Goal: Communication & Community: Answer question/provide support

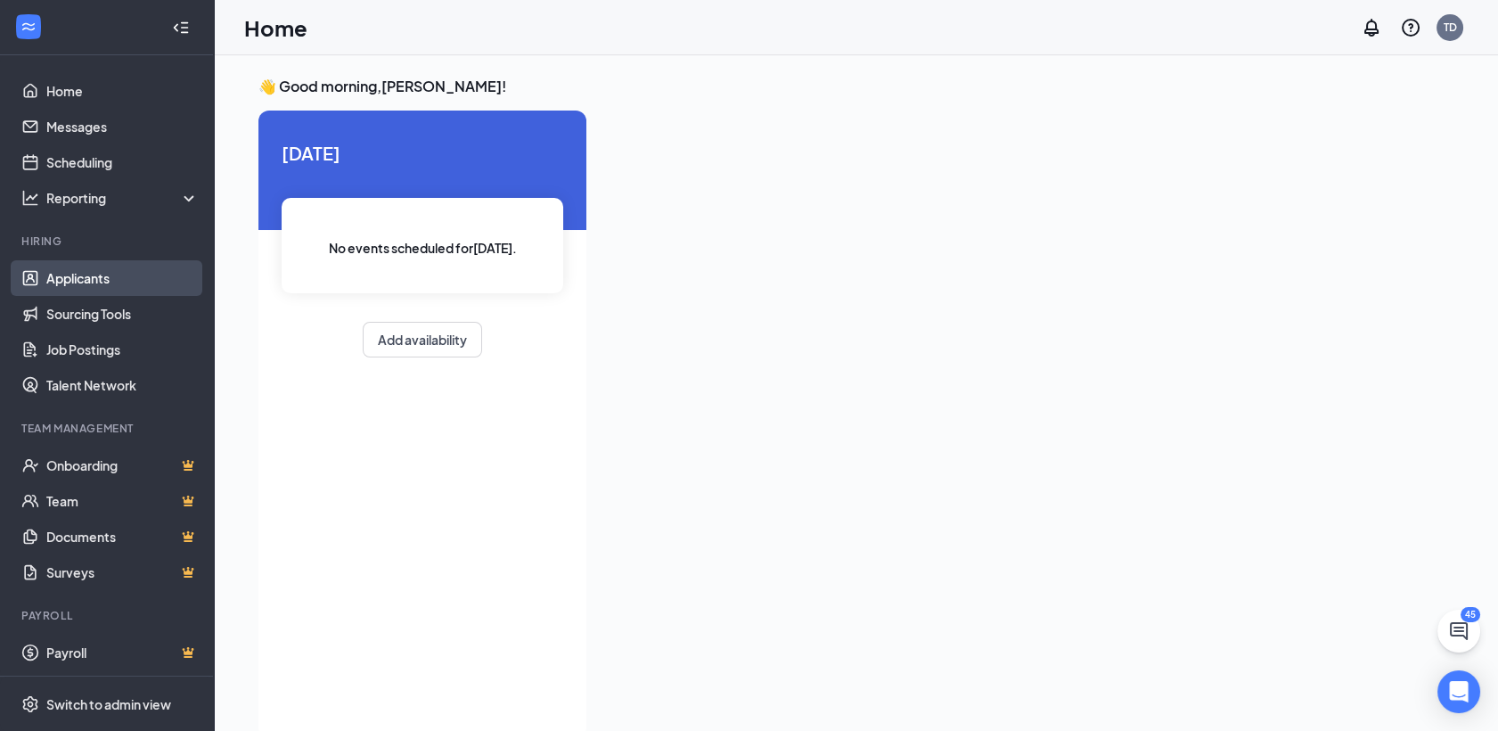
click at [68, 281] on link "Applicants" at bounding box center [122, 278] width 152 height 36
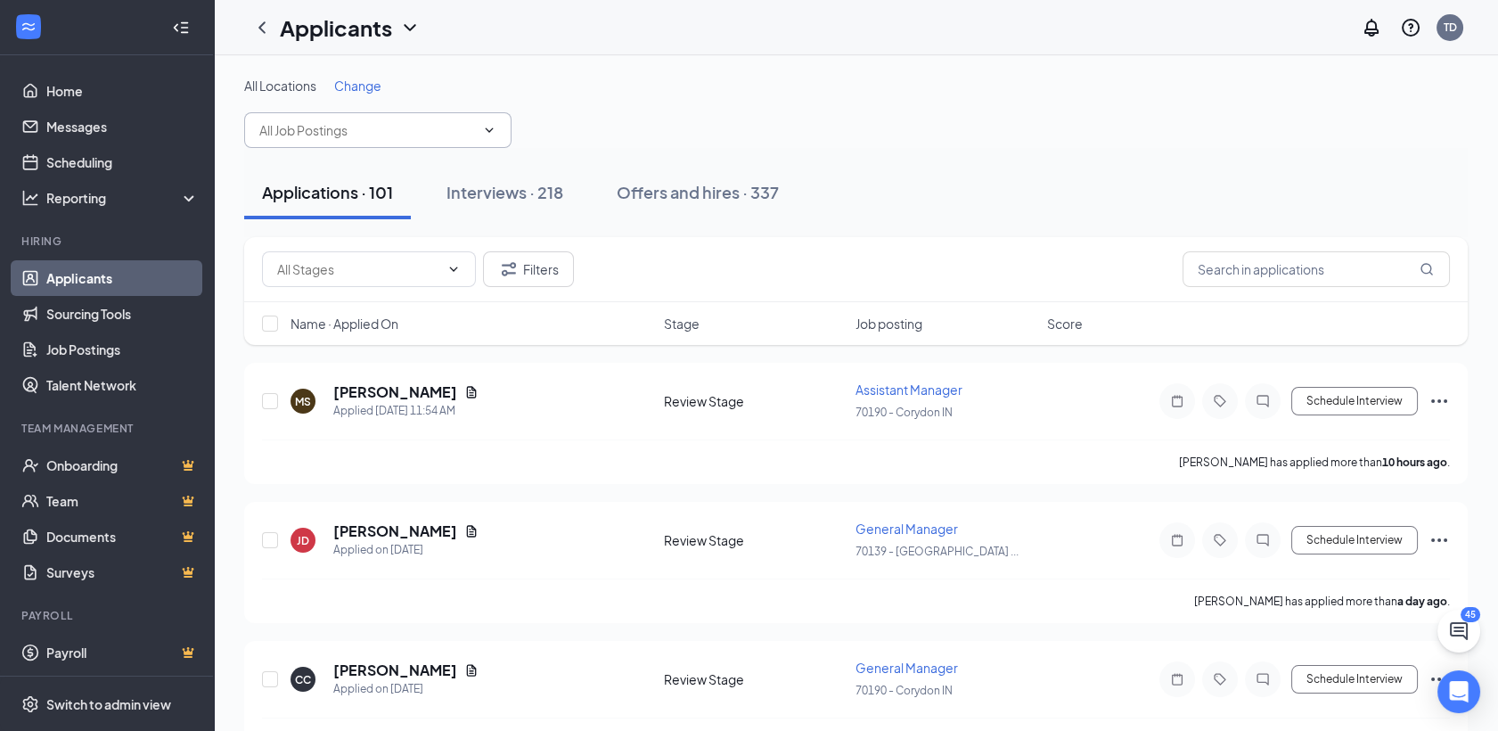
click at [398, 134] on input "text" at bounding box center [367, 130] width 216 height 20
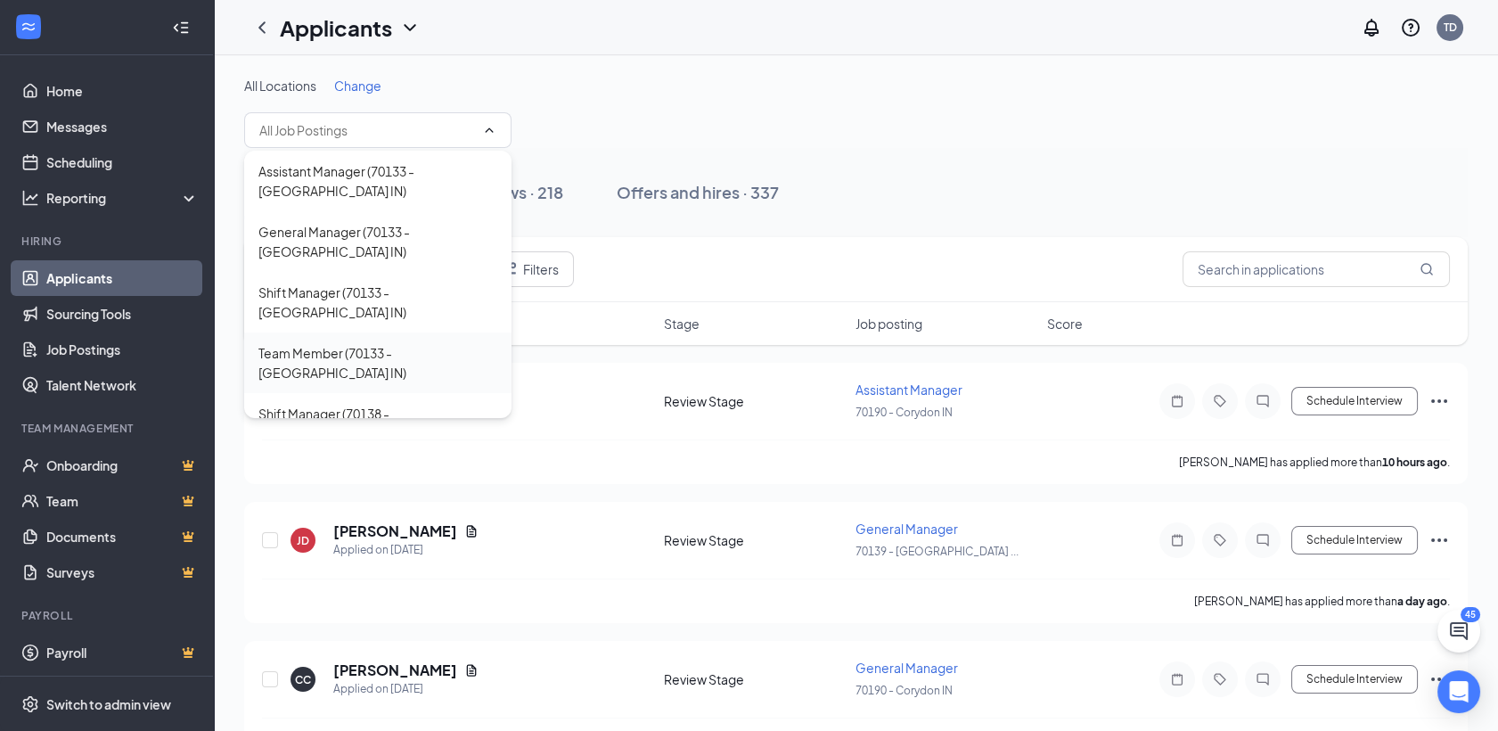
click at [339, 343] on div "Team Member (70133 - [GEOGRAPHIC_DATA] IN)" at bounding box center [377, 362] width 239 height 39
type input "Team Member (70133 - [GEOGRAPHIC_DATA] IN)"
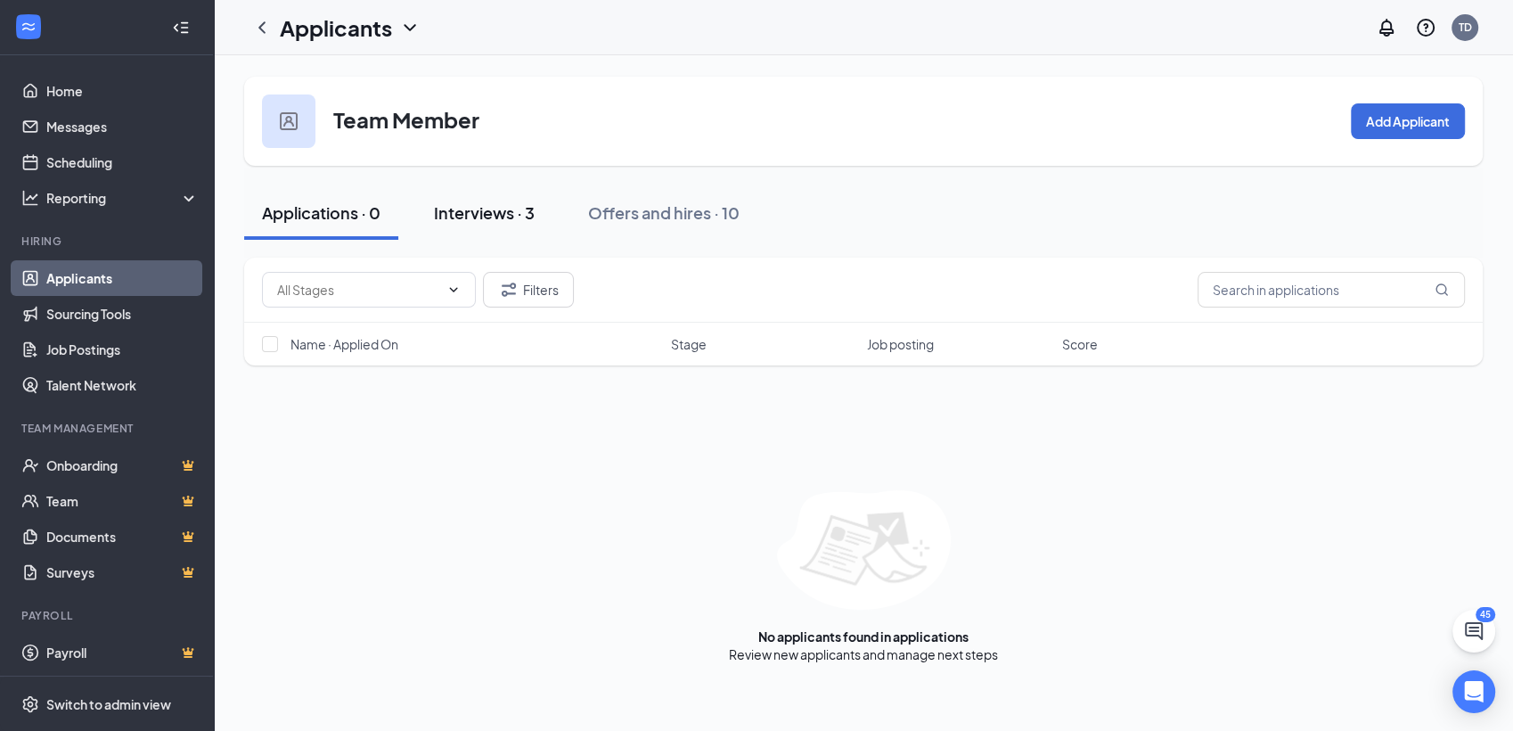
click at [473, 205] on div "Interviews · 3" at bounding box center [484, 212] width 101 height 22
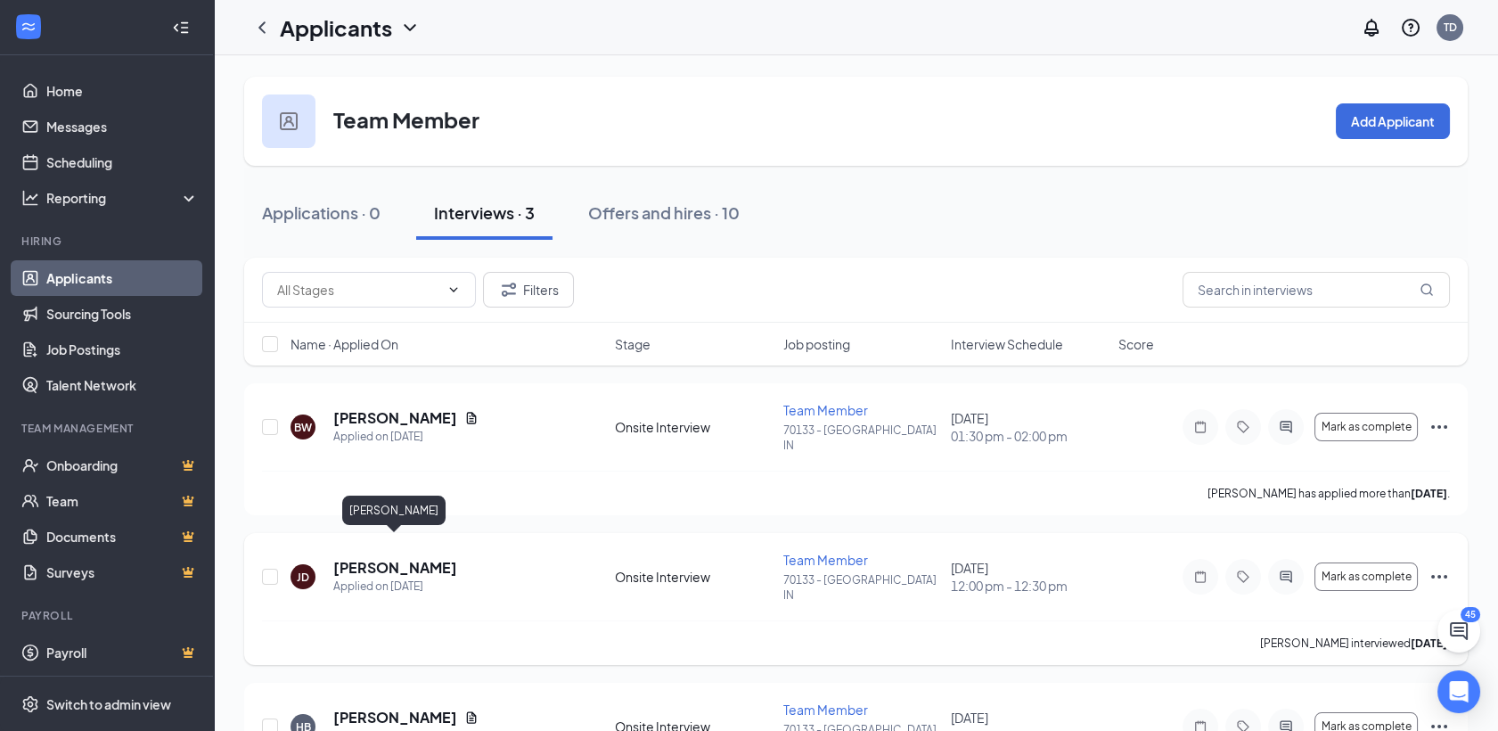
click at [384, 558] on h5 "[PERSON_NAME]" at bounding box center [395, 568] width 124 height 20
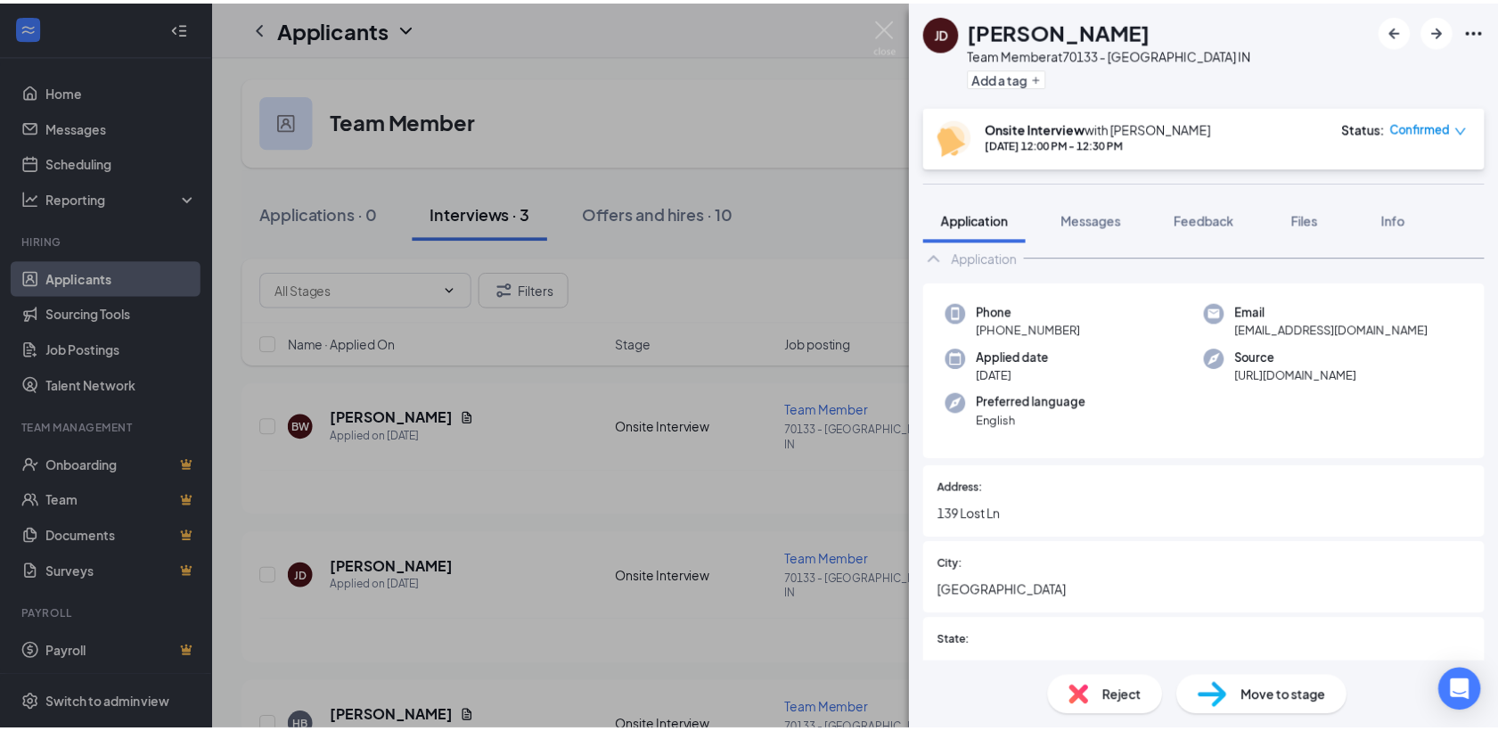
scroll to position [46, 0]
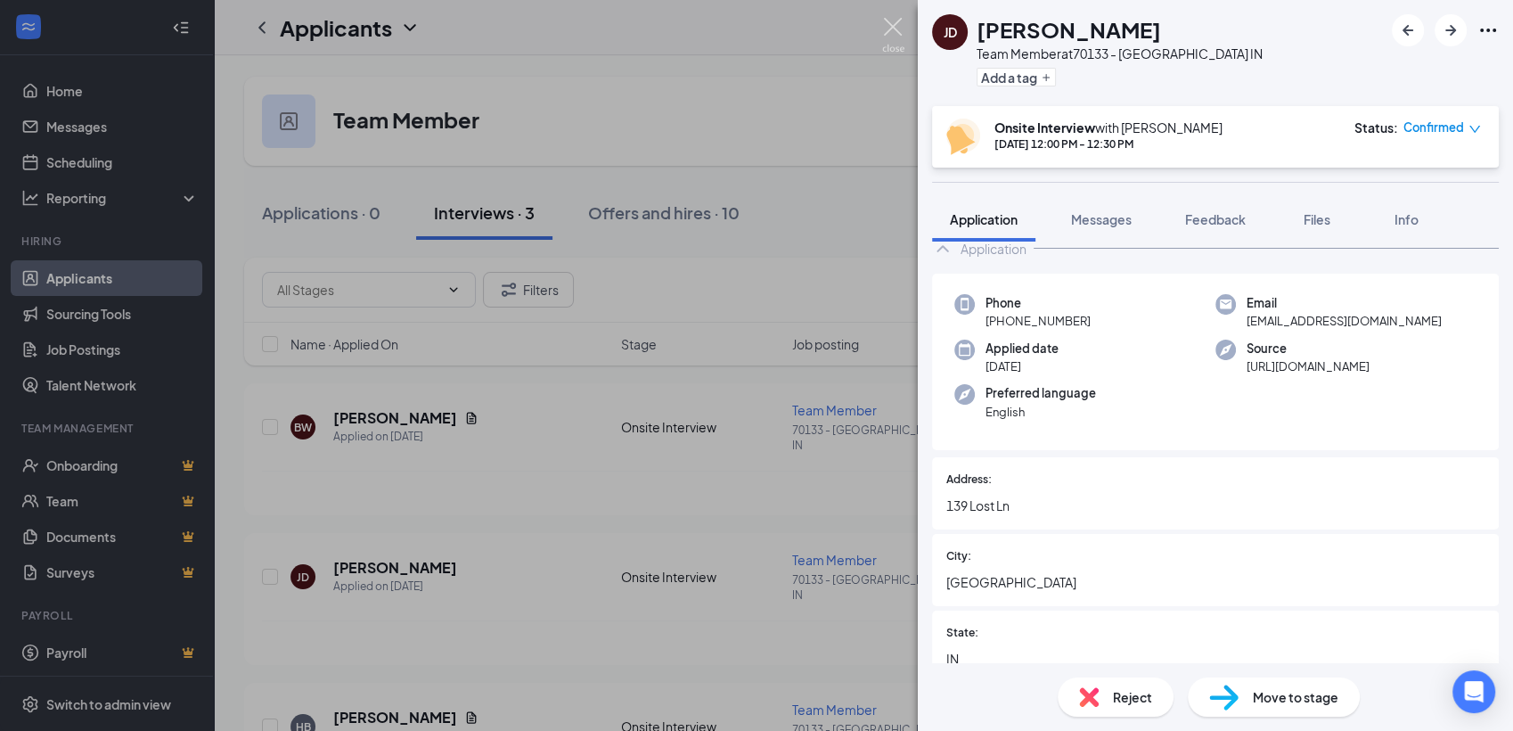
click at [887, 31] on img at bounding box center [893, 35] width 22 height 35
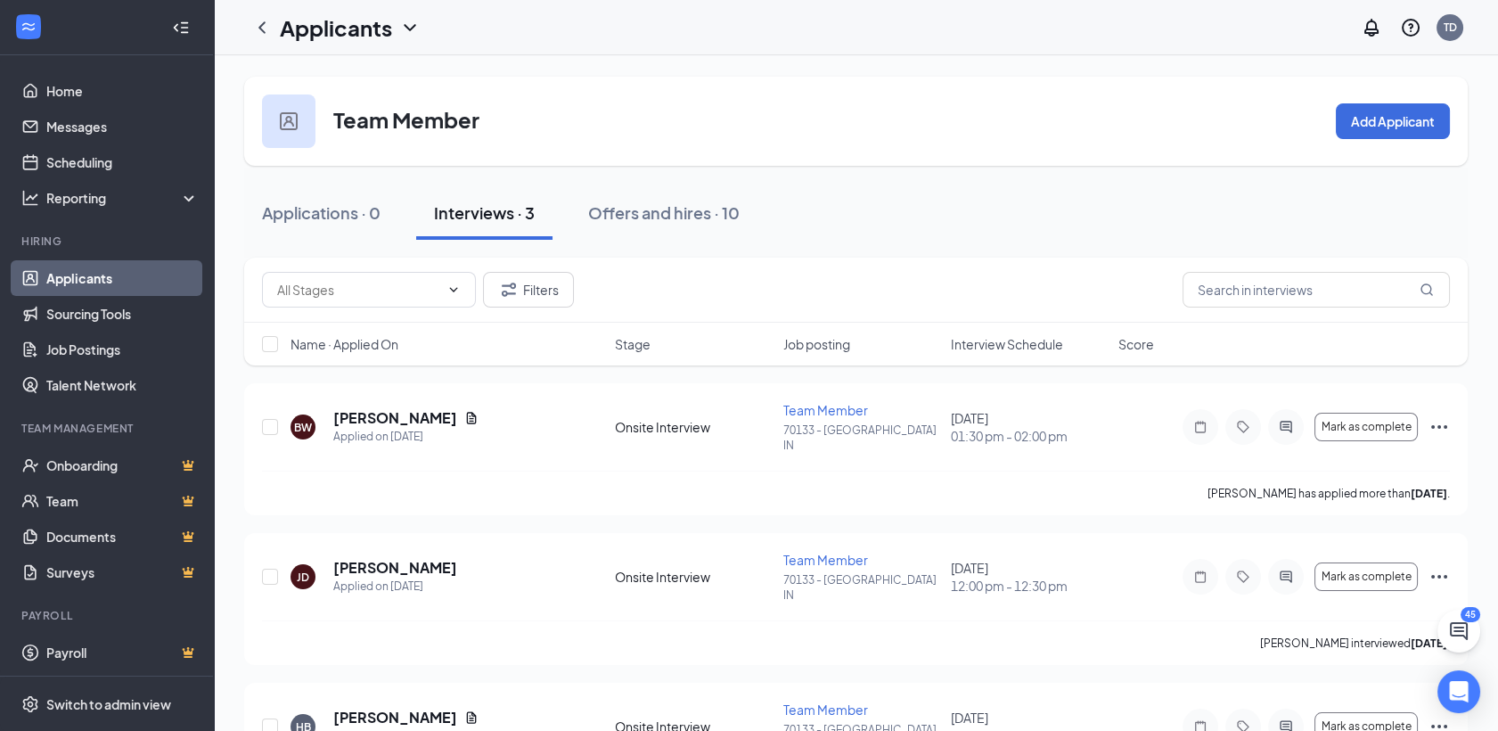
click at [89, 279] on link "Applicants" at bounding box center [122, 278] width 152 height 36
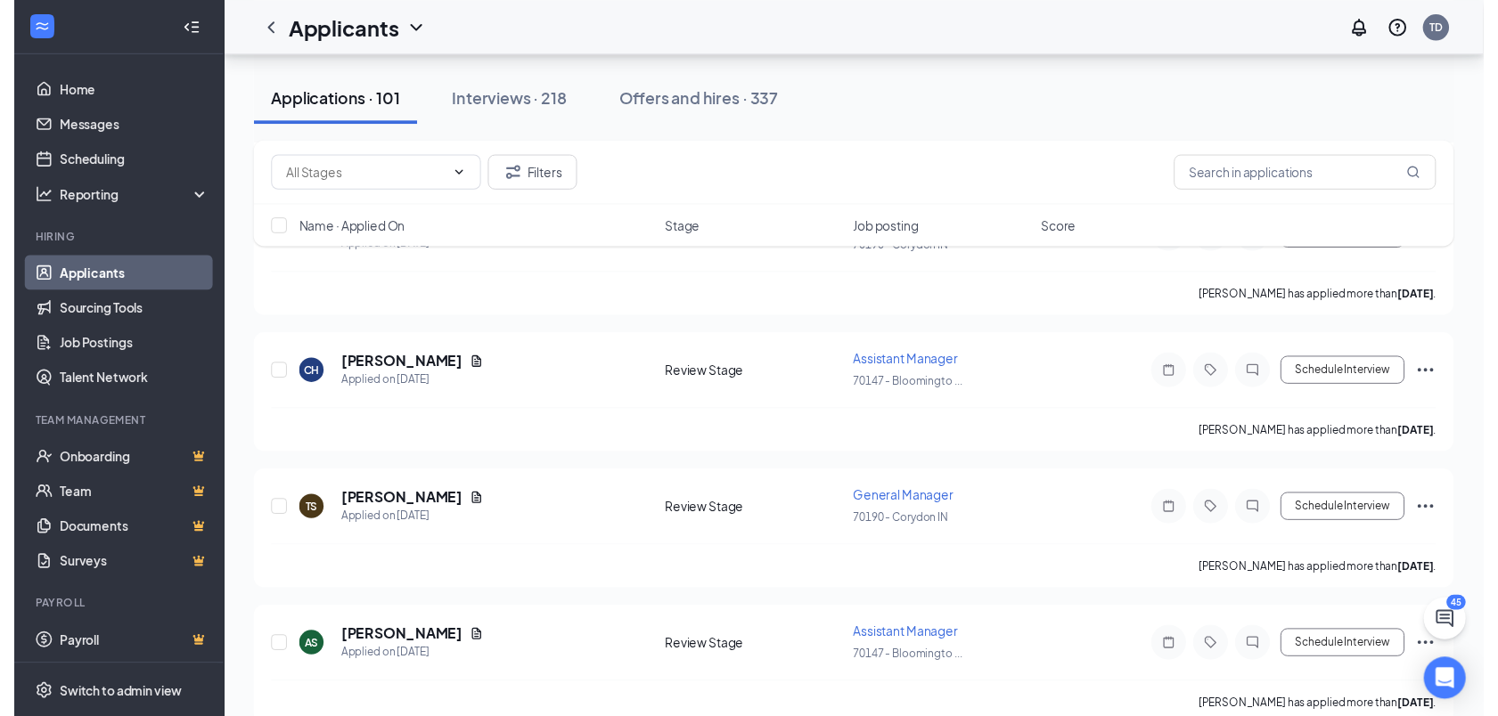
scroll to position [442, 0]
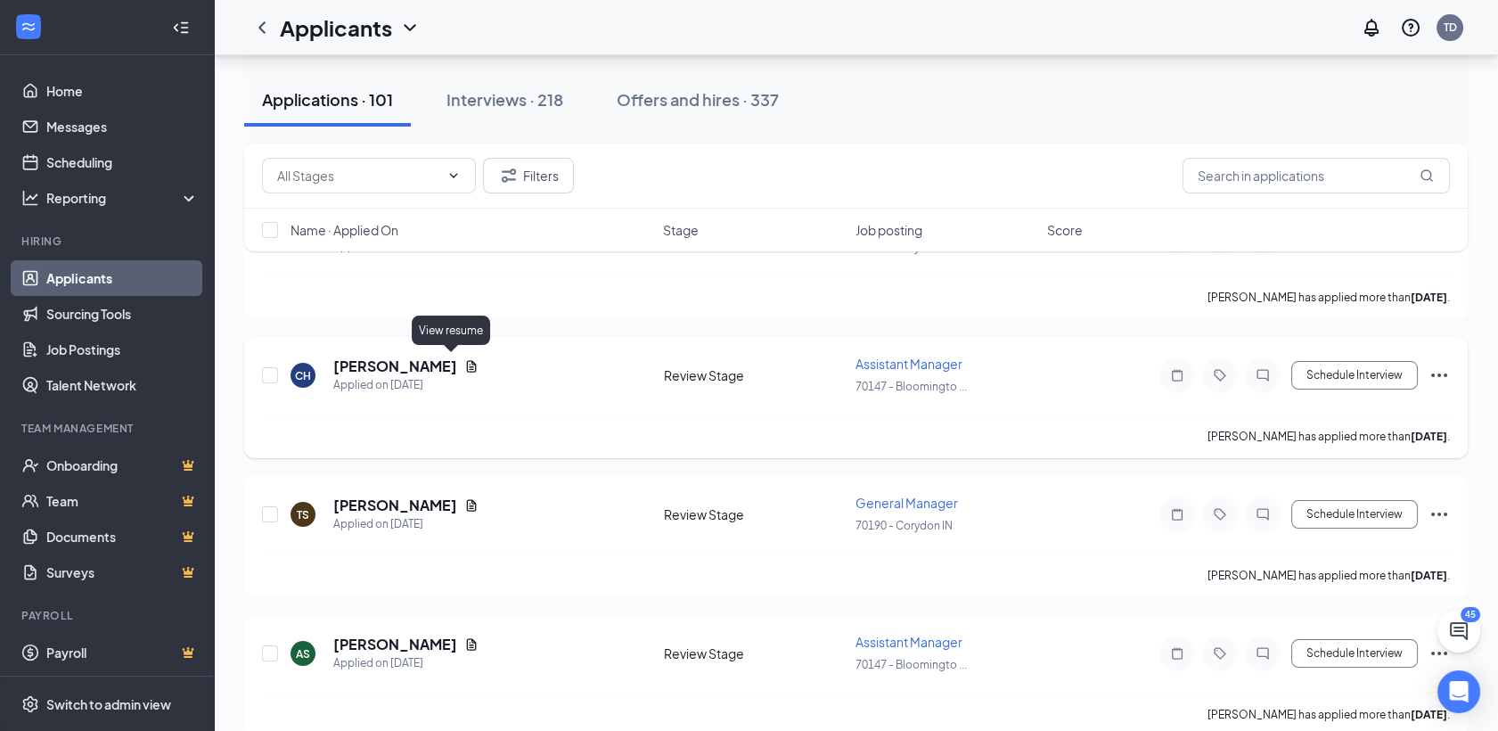
click at [464, 361] on icon "Document" at bounding box center [471, 366] width 14 height 14
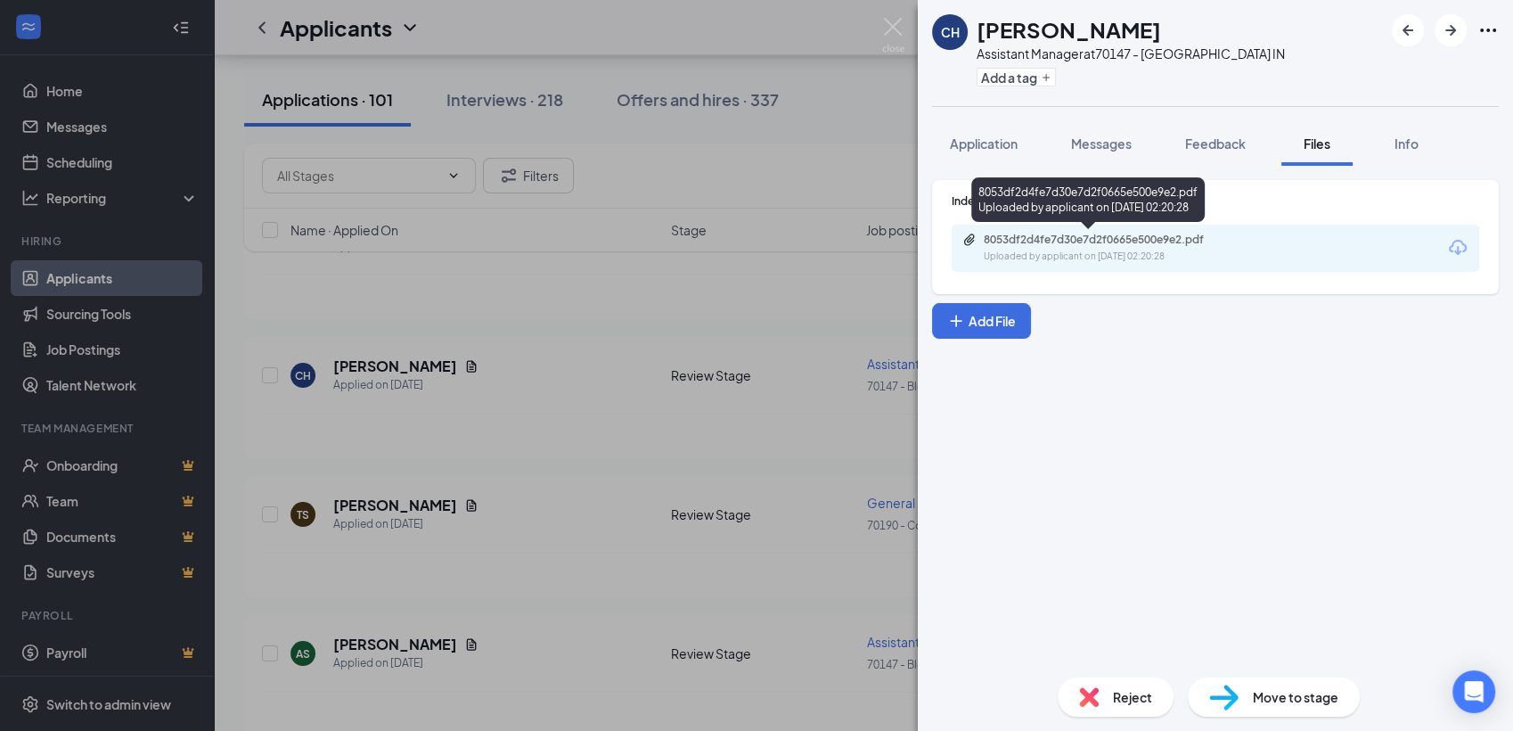
click at [1089, 245] on div "8053df2d4fe7d30e7d2f0665e500e9e2.pdf" at bounding box center [1108, 240] width 249 height 14
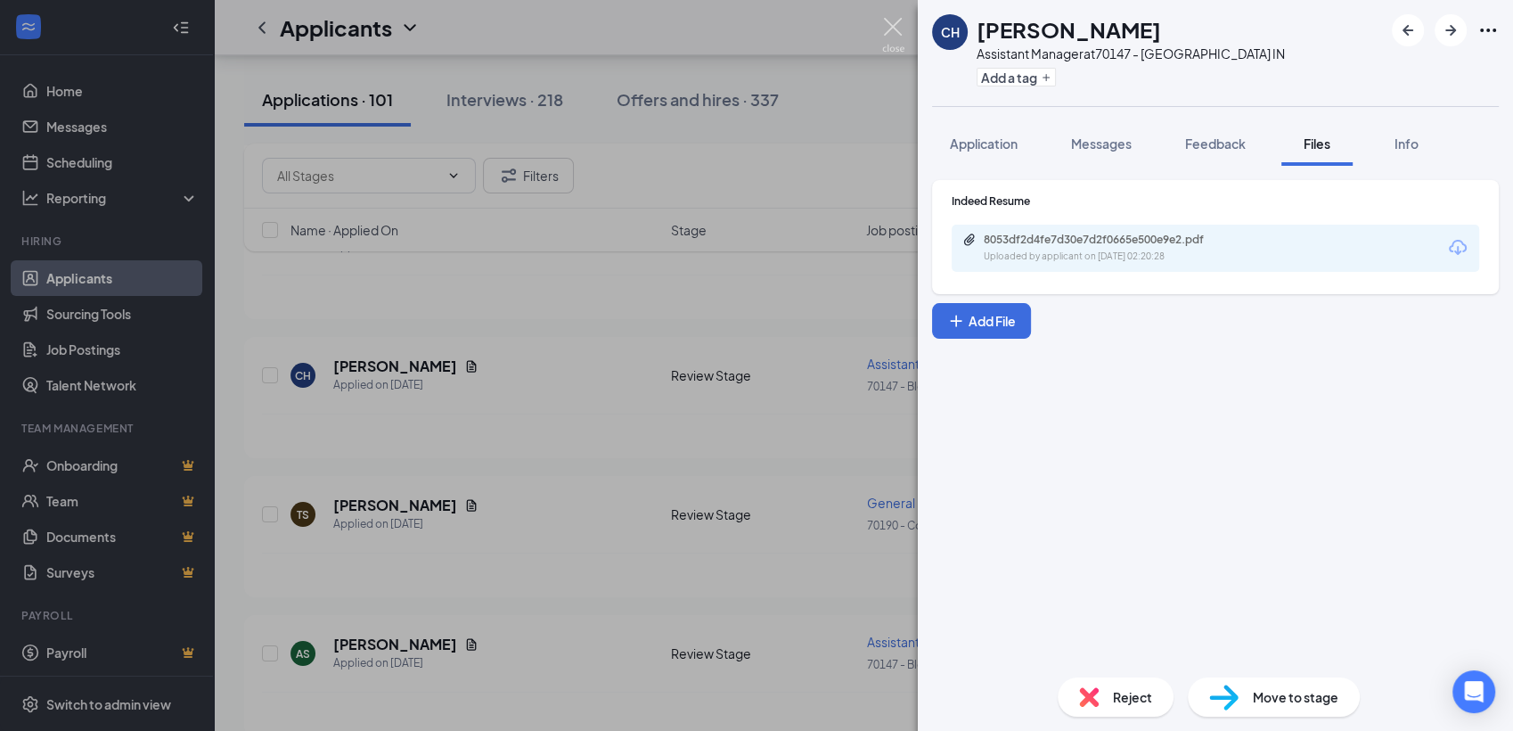
click at [889, 26] on img at bounding box center [893, 35] width 22 height 35
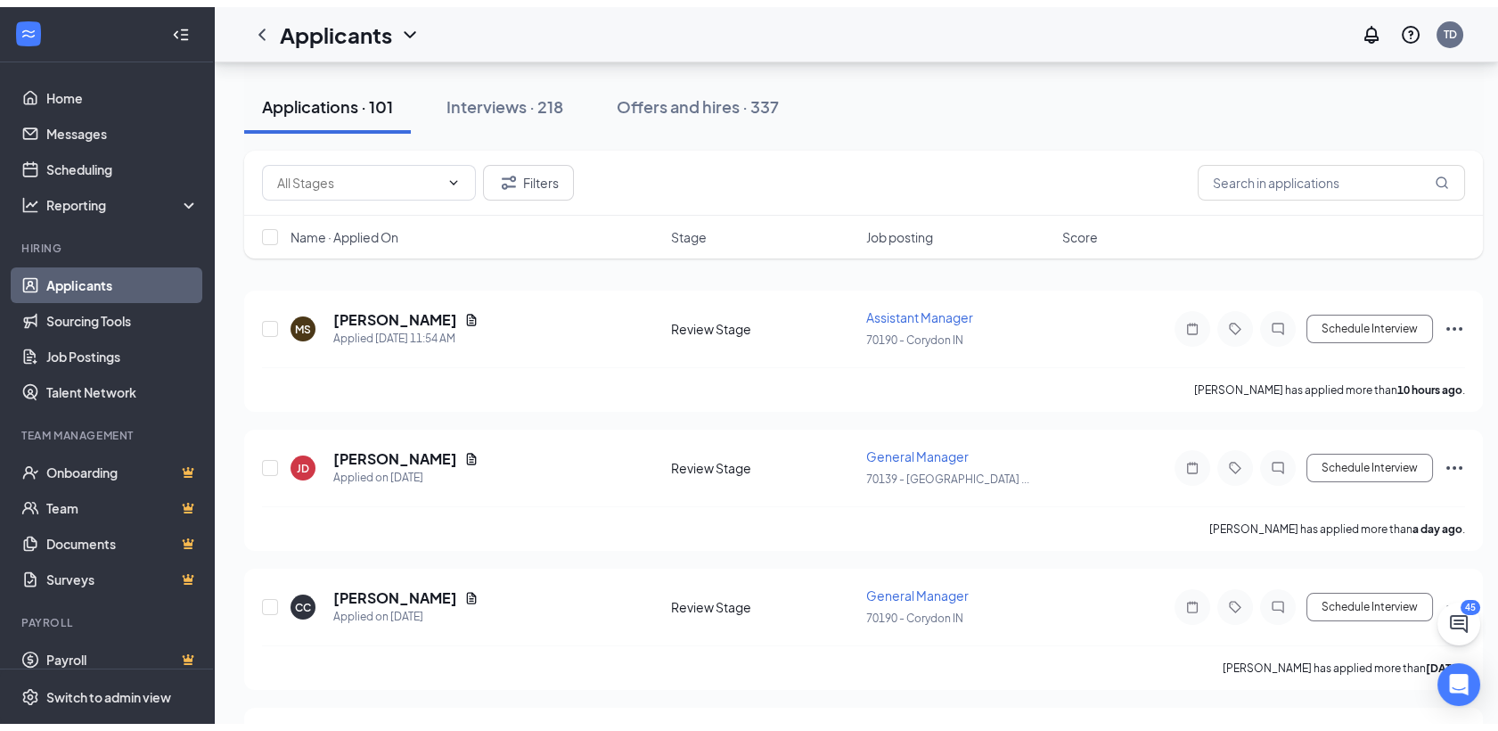
scroll to position [43, 0]
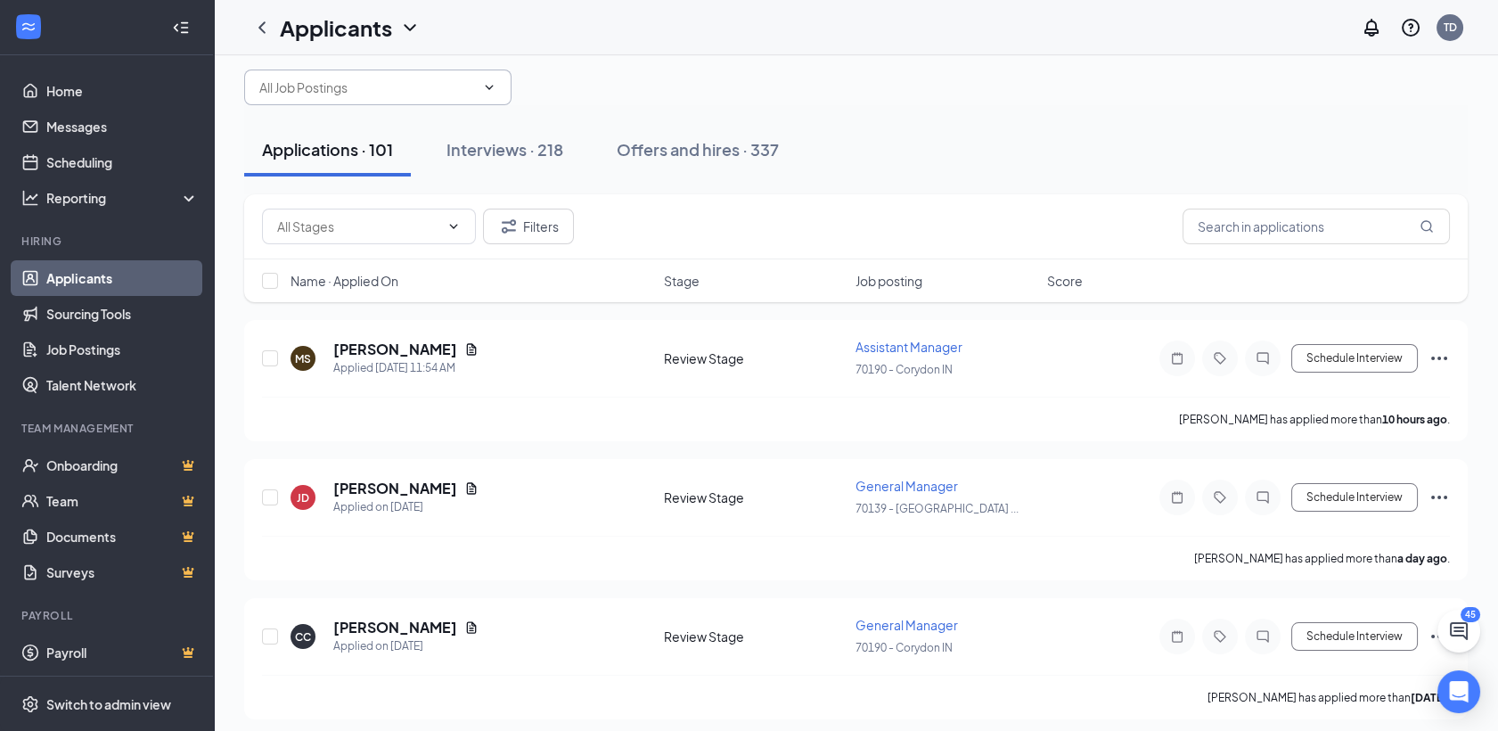
click at [435, 87] on input "text" at bounding box center [367, 88] width 216 height 20
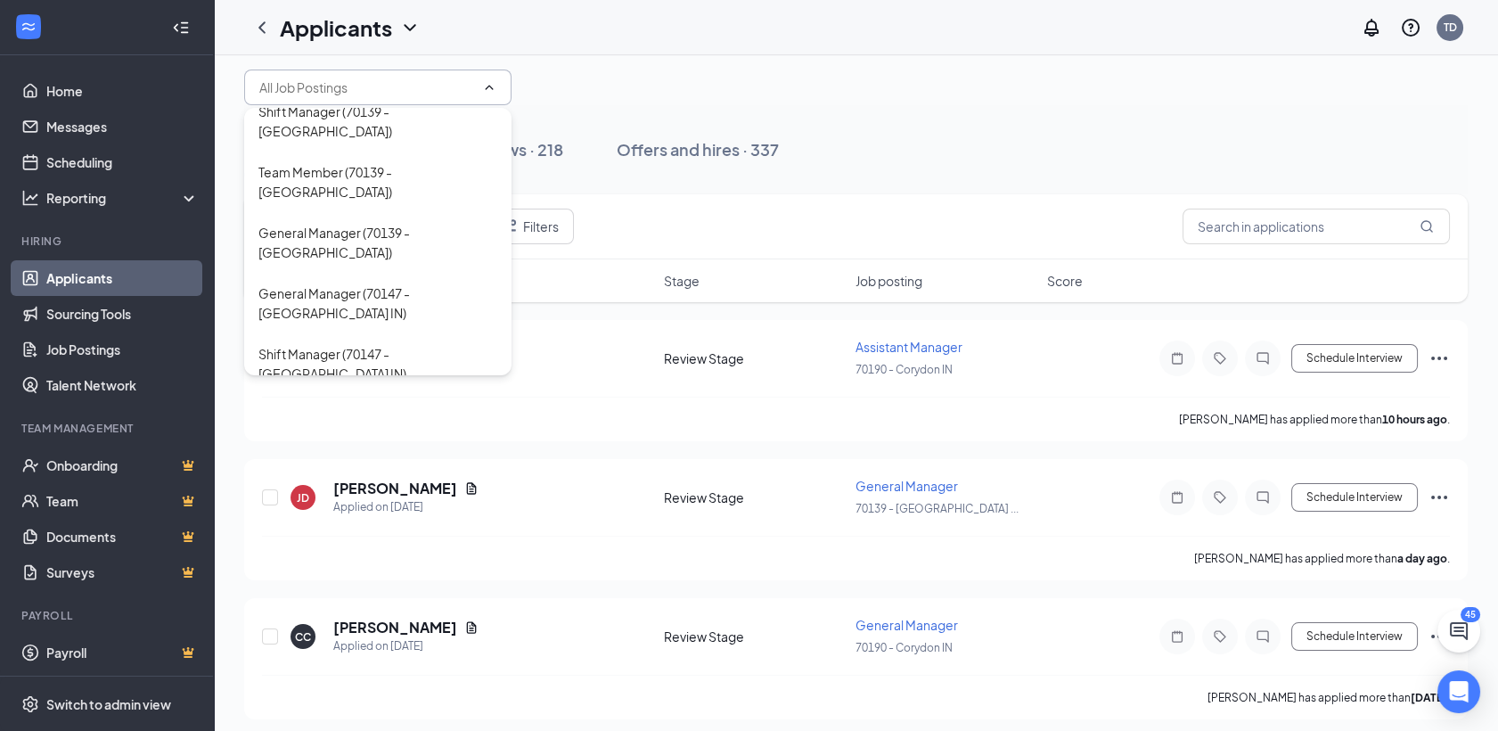
scroll to position [568, 0]
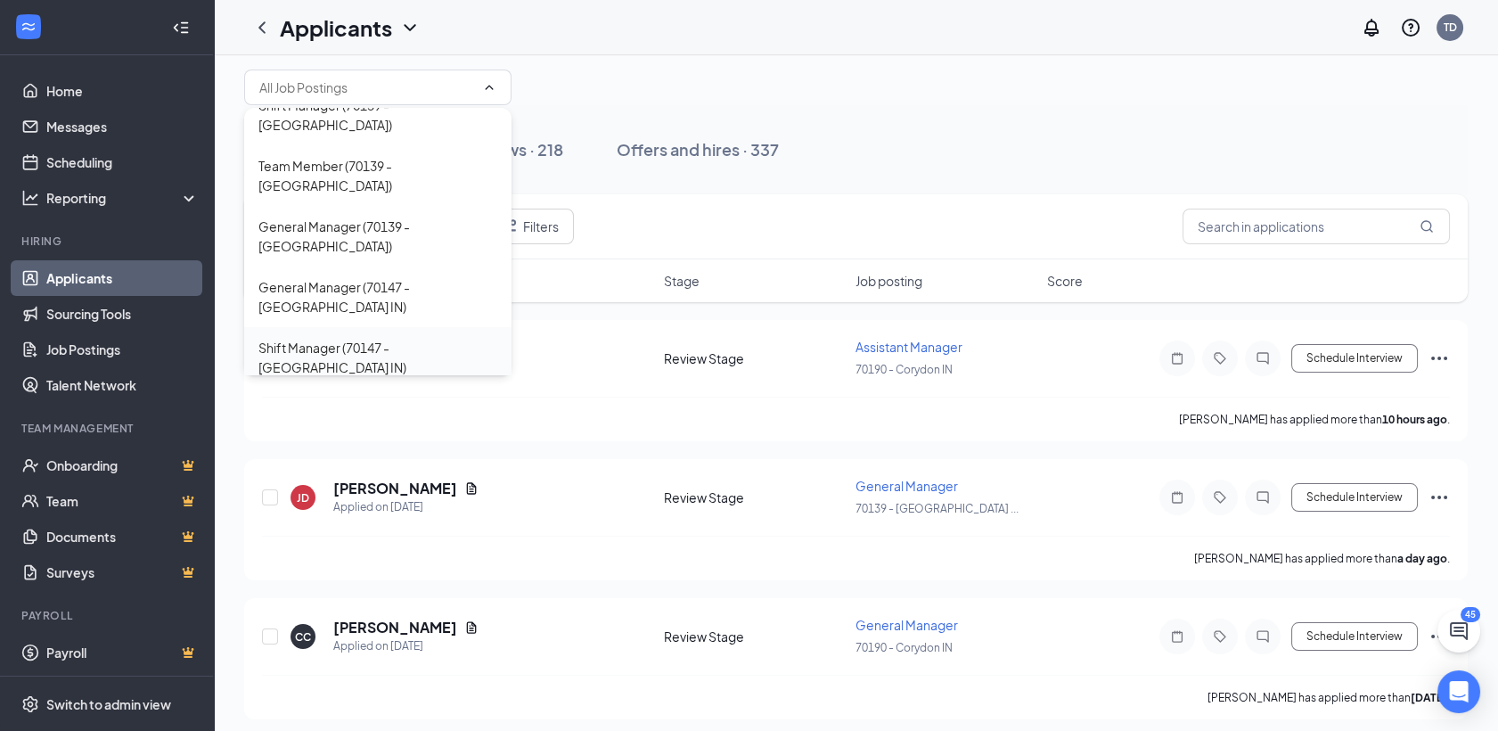
click at [361, 338] on div "Shift Manager (70147 - [GEOGRAPHIC_DATA] IN)" at bounding box center [377, 357] width 239 height 39
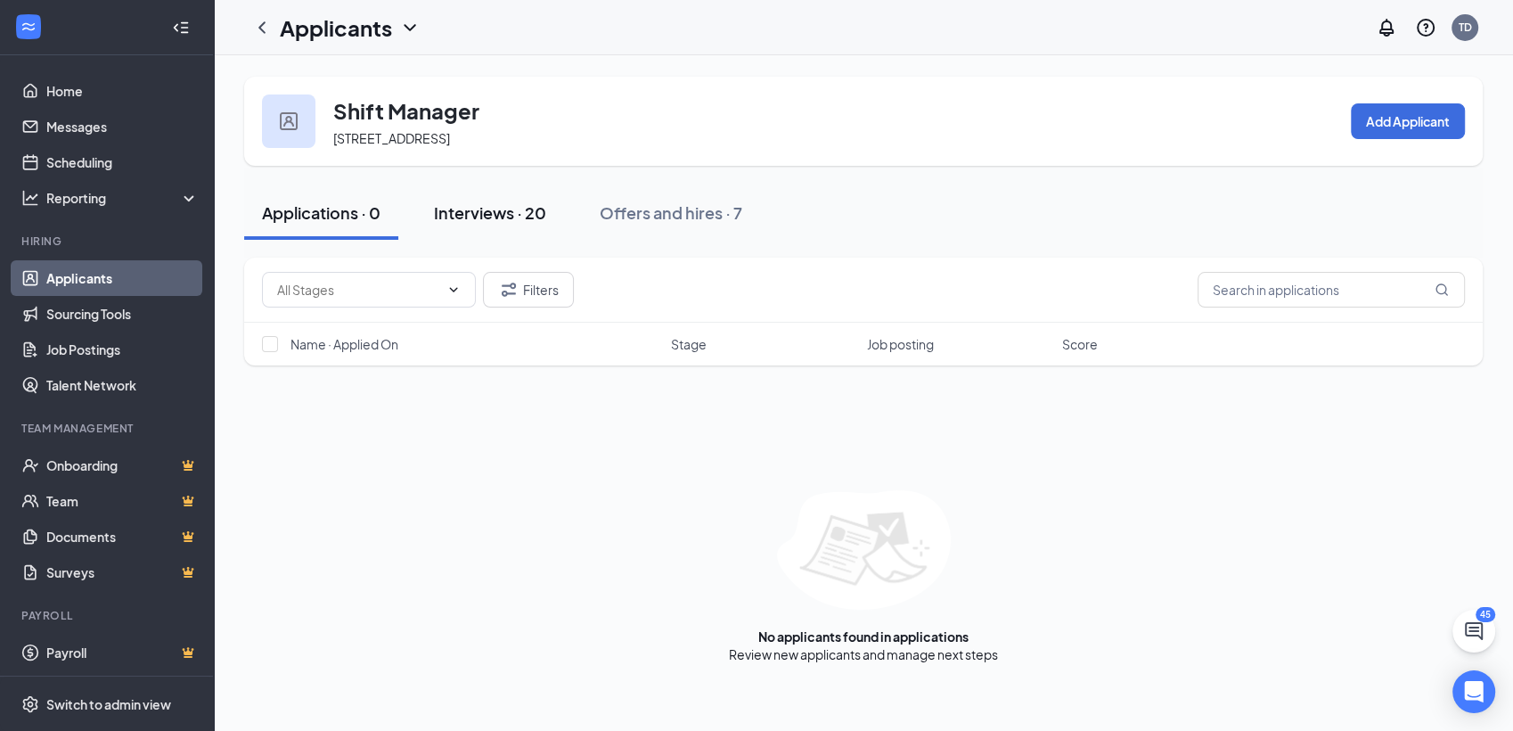
click at [485, 217] on div "Interviews · 20" at bounding box center [490, 212] width 112 height 22
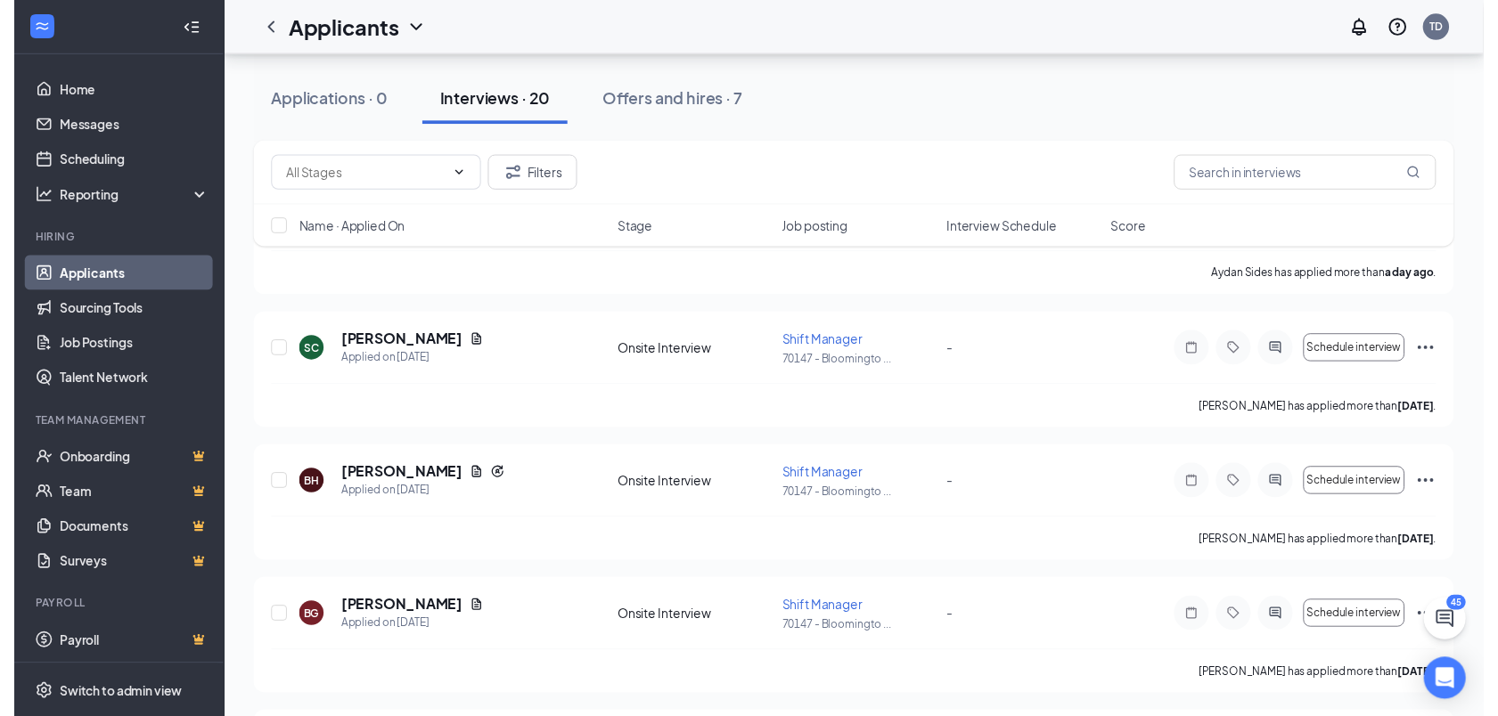
scroll to position [228, 0]
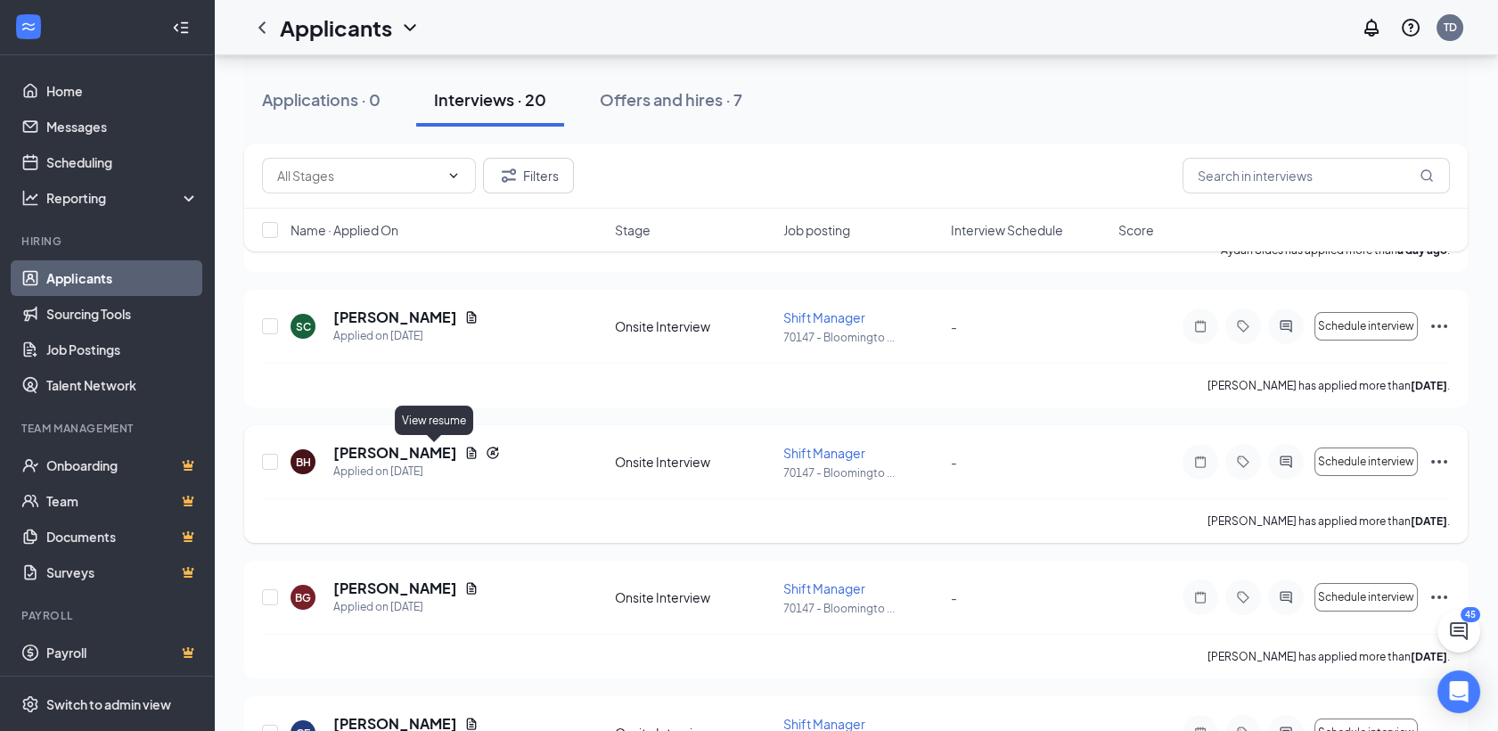
click at [464, 452] on icon "Document" at bounding box center [471, 452] width 14 height 14
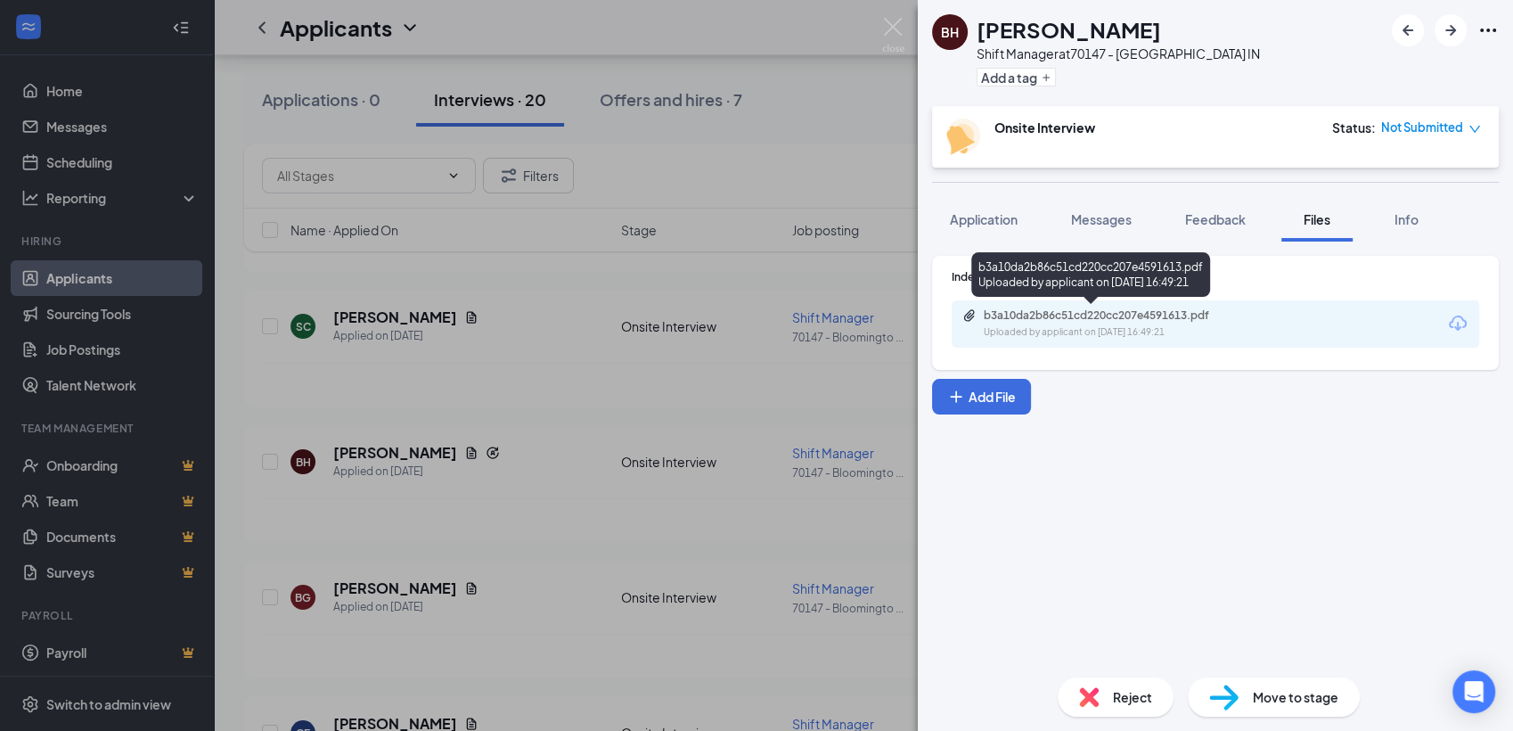
click at [1078, 332] on div "Uploaded by applicant on [DATE] 16:49:21" at bounding box center [1117, 332] width 267 height 14
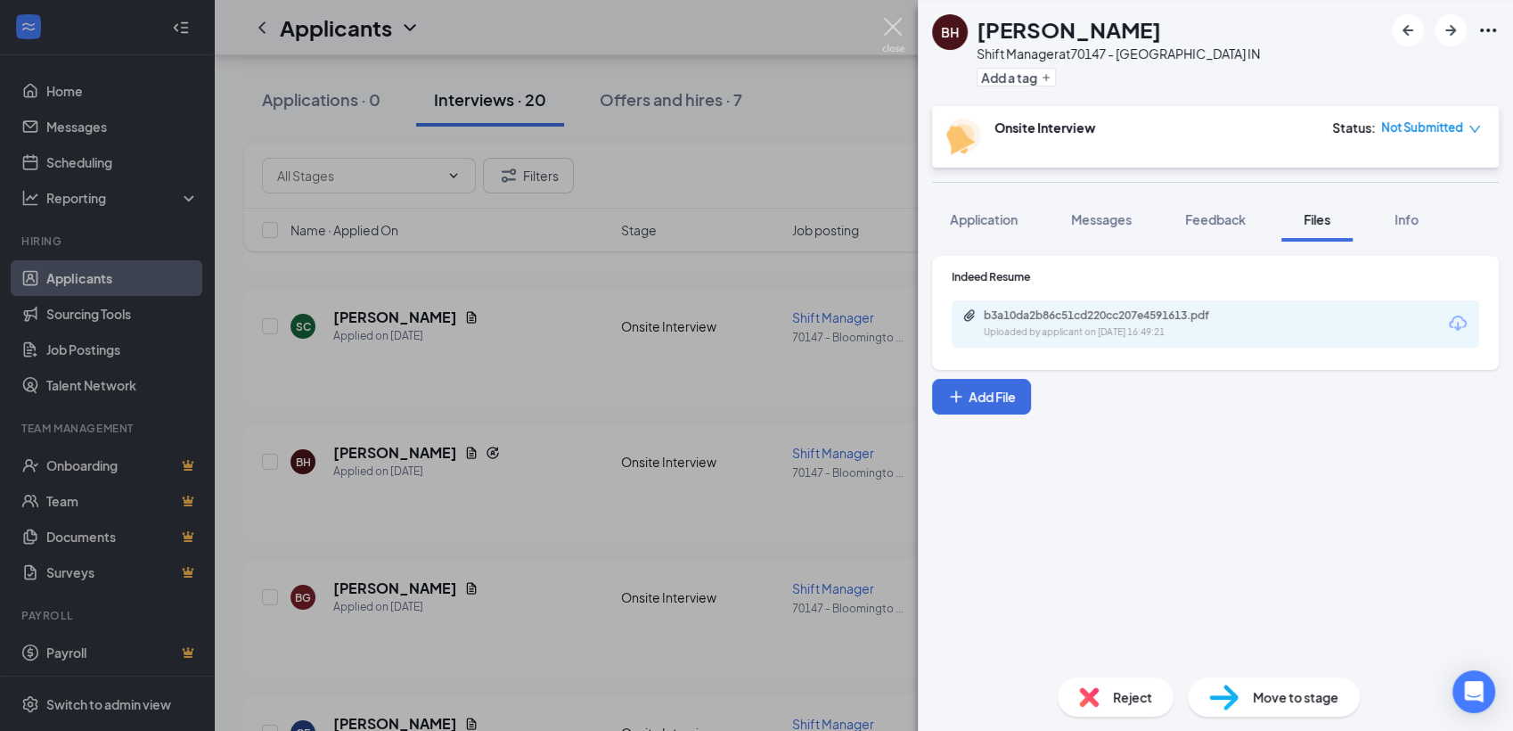
click at [889, 27] on img at bounding box center [893, 35] width 22 height 35
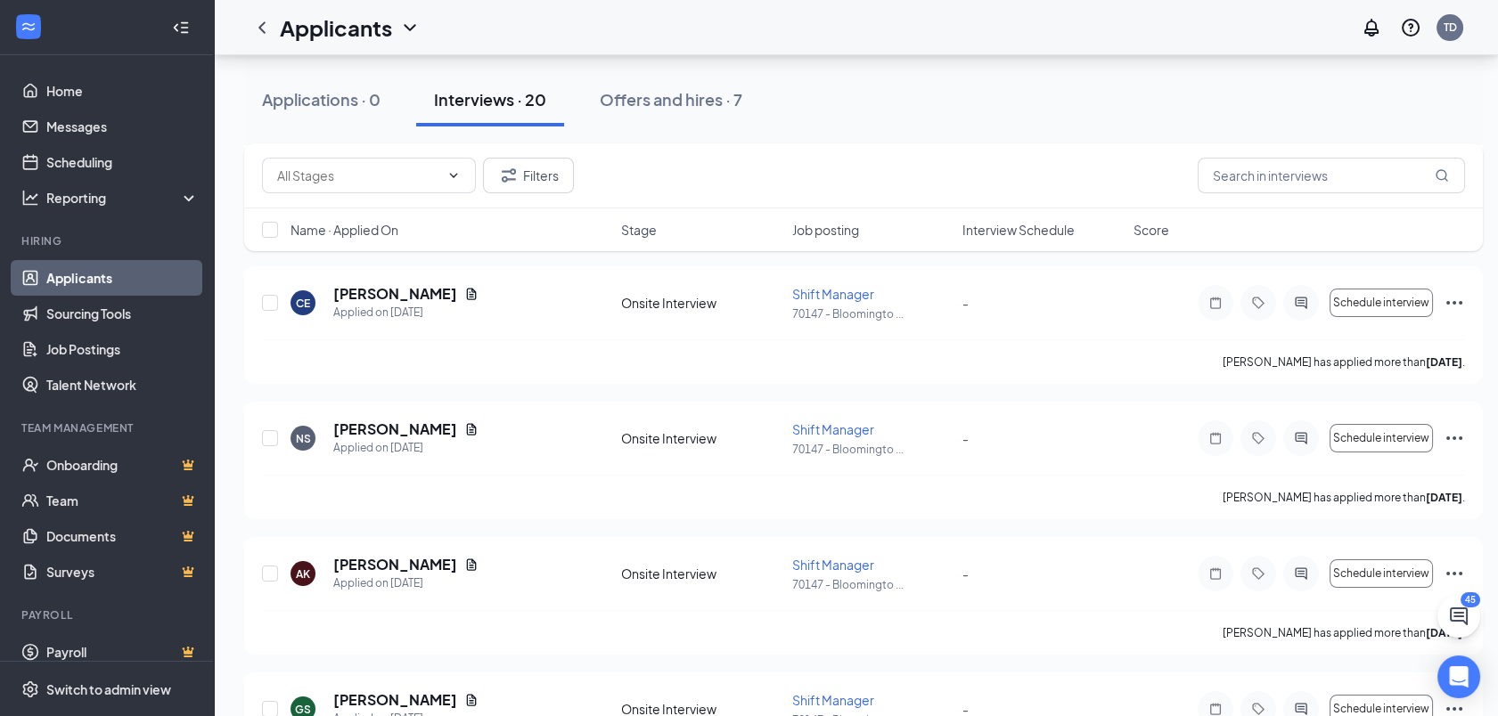
scroll to position [665, 0]
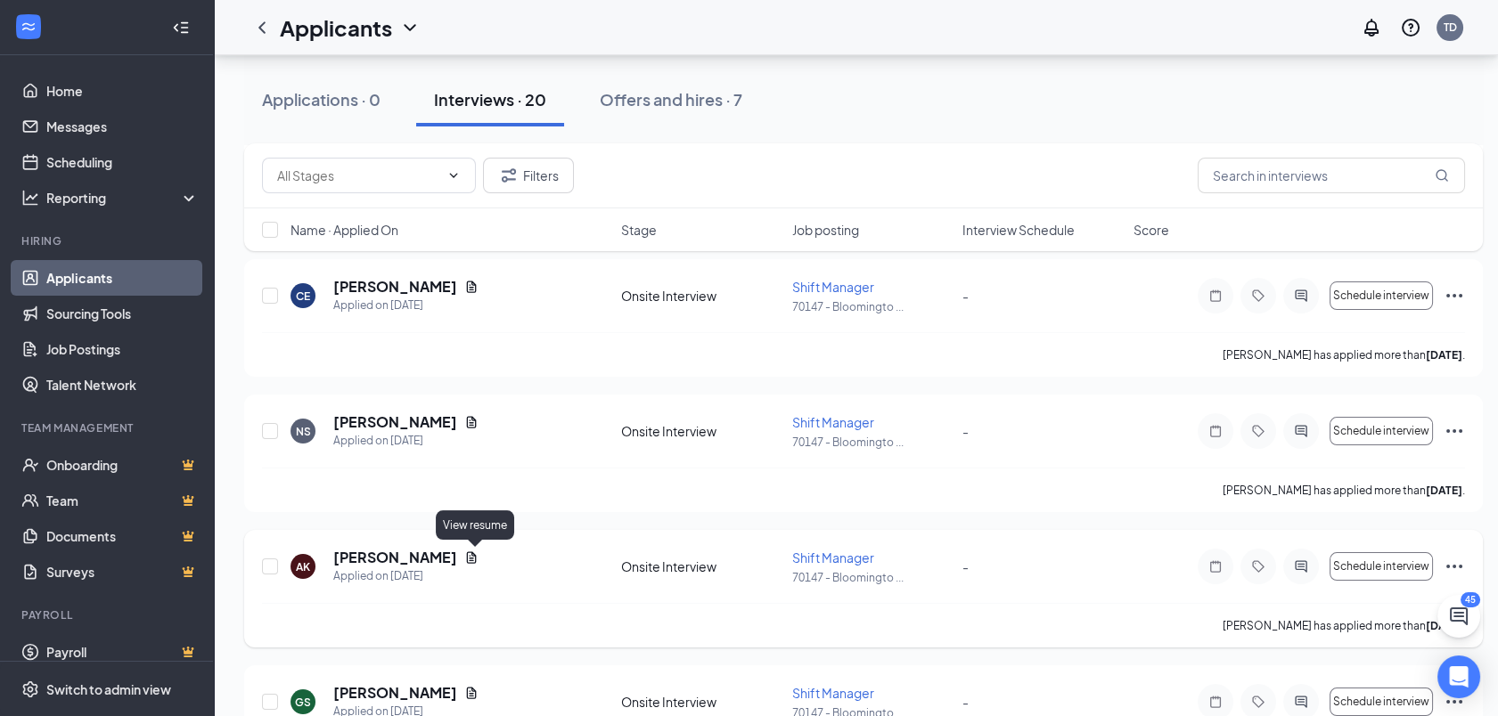
click at [474, 552] on icon "Document" at bounding box center [471, 558] width 14 height 14
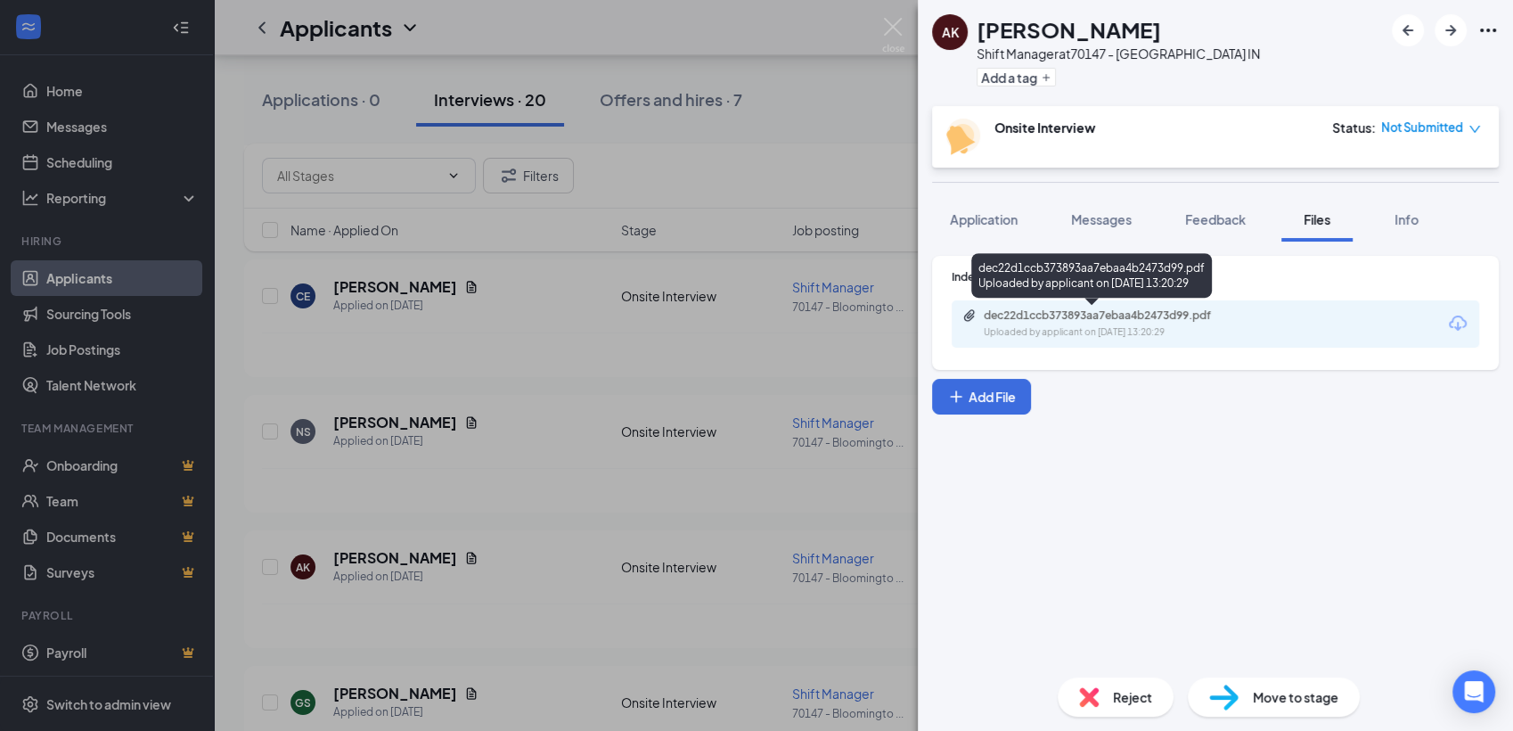
click at [1055, 331] on div "Uploaded by applicant on [DATE] 13:20:29" at bounding box center [1117, 332] width 267 height 14
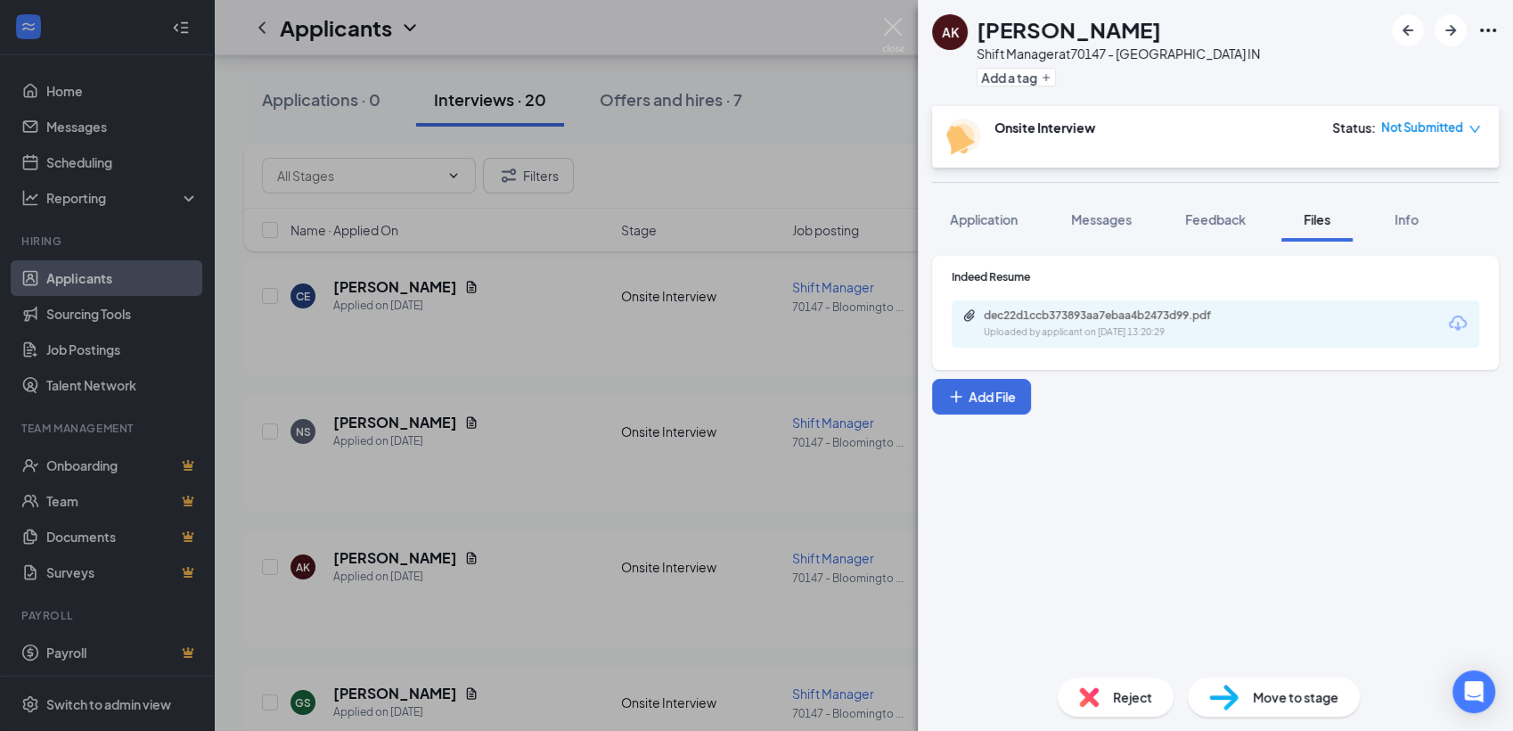
click at [860, 67] on div "AK [PERSON_NAME] Shift Manager at 70147 - [GEOGRAPHIC_DATA] IN Add a tag Onsite…" at bounding box center [756, 365] width 1513 height 731
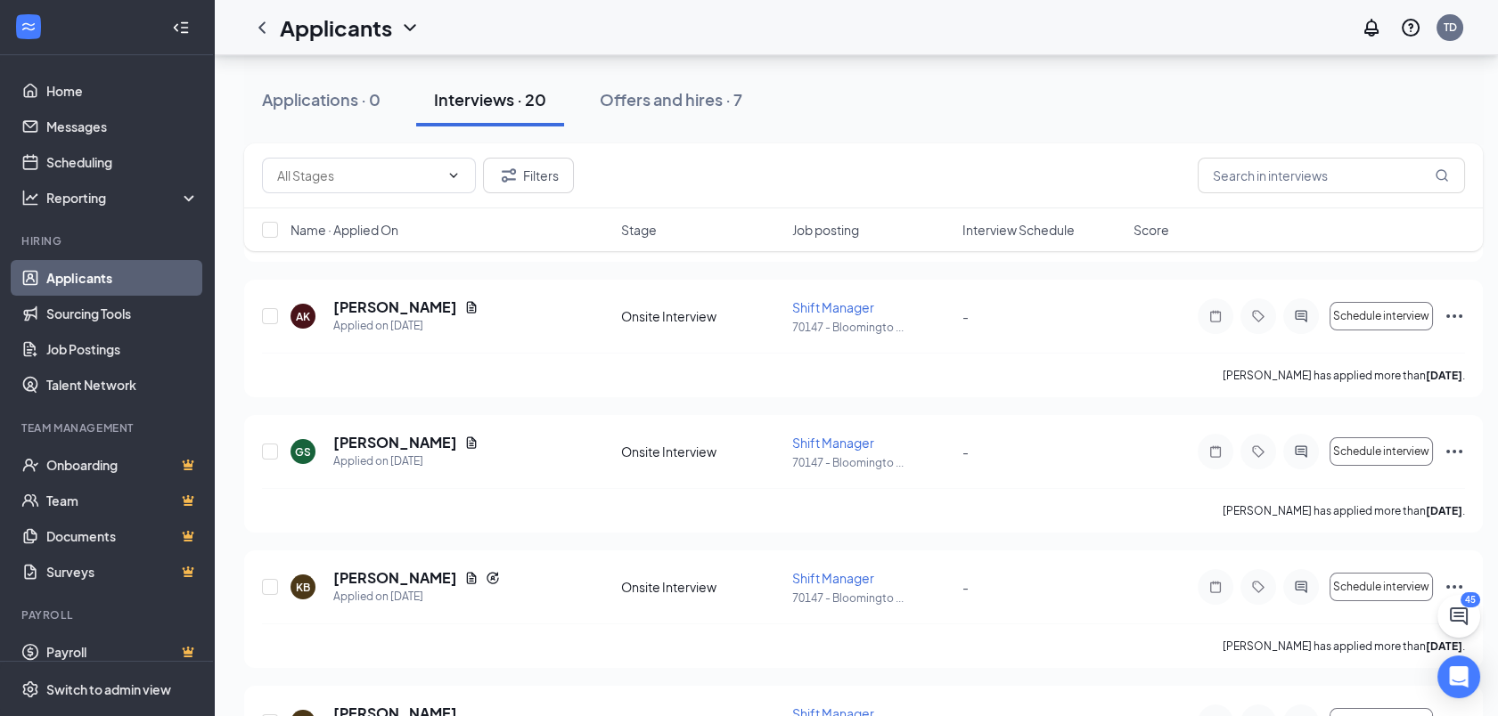
scroll to position [937, 0]
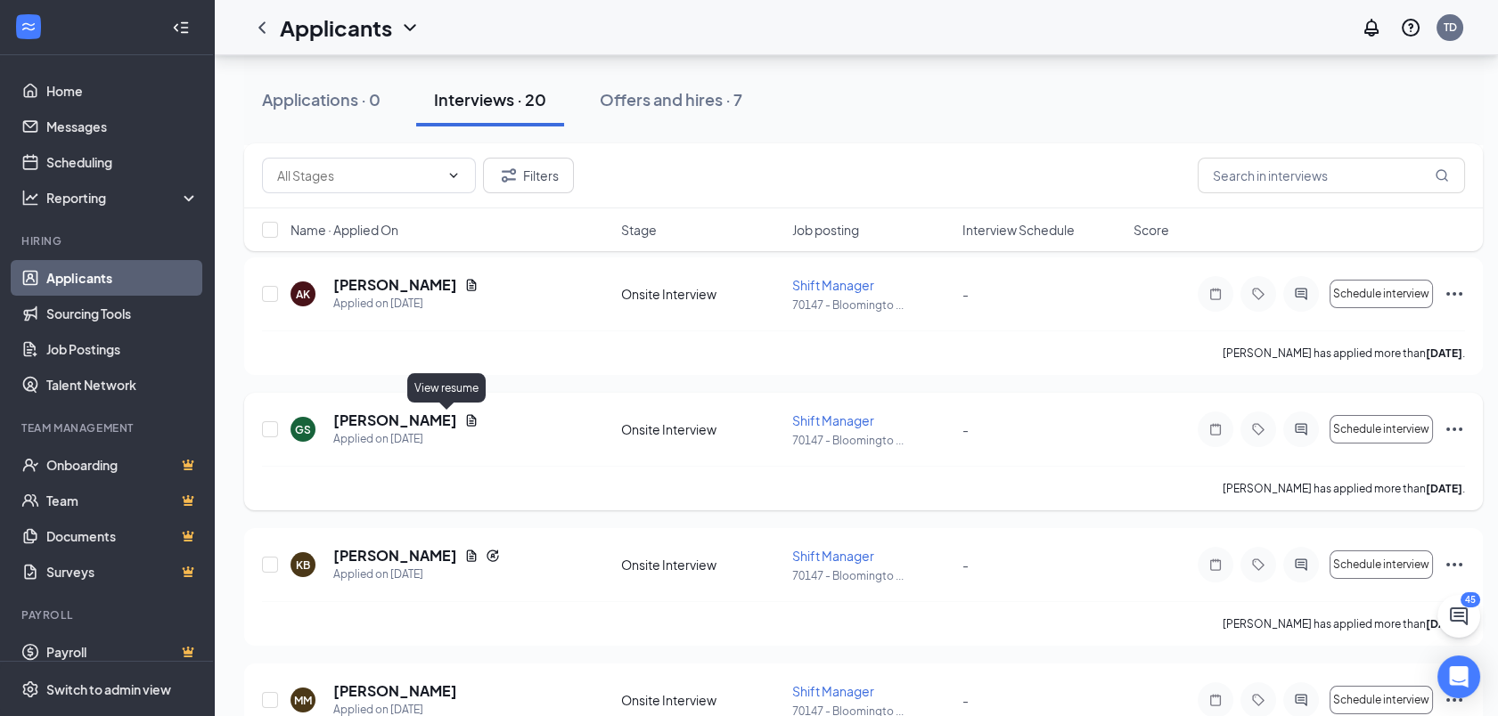
click at [467, 421] on icon "Document" at bounding box center [472, 421] width 10 height 12
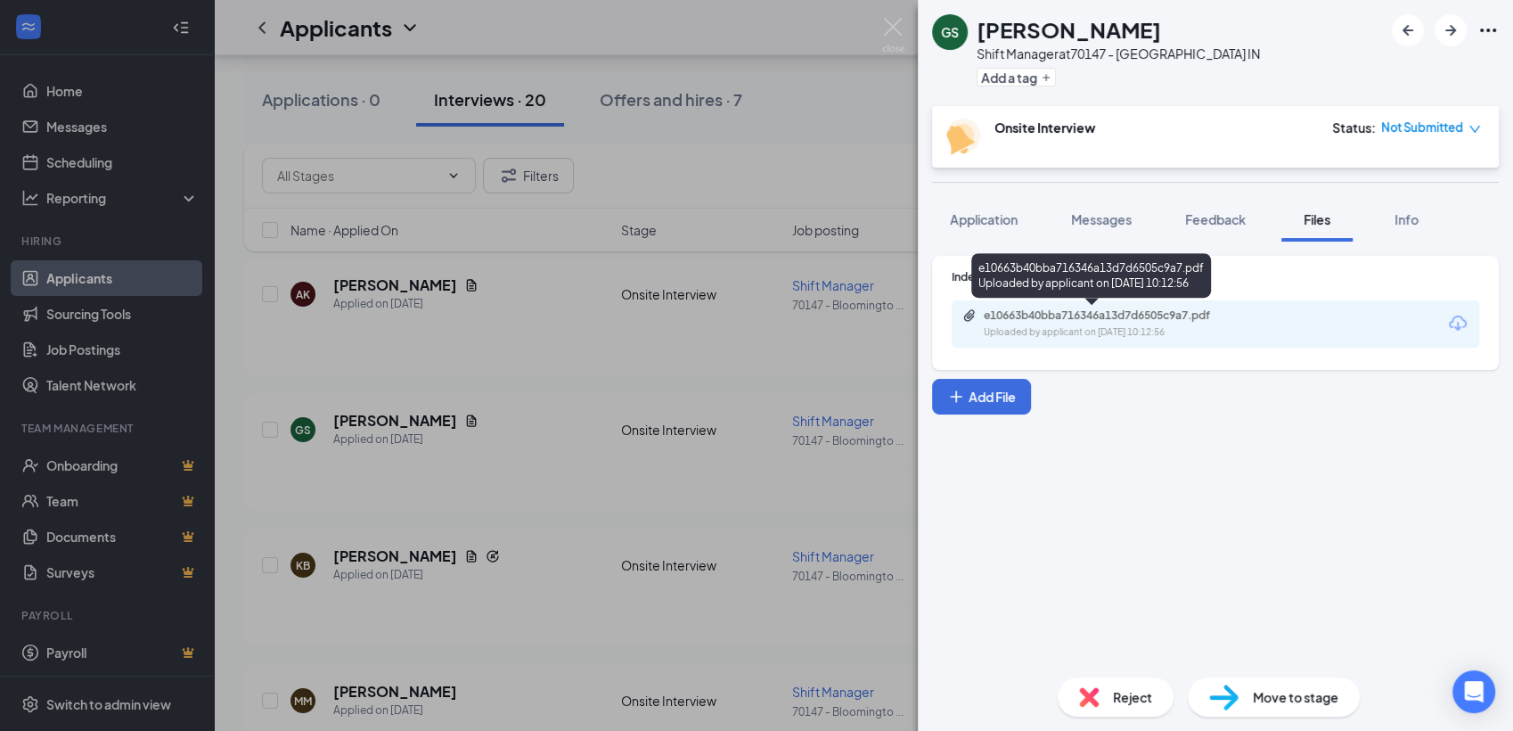
click at [1037, 321] on div "e10663b40bba716346a13d7d6505c9a7.pdf" at bounding box center [1108, 315] width 249 height 14
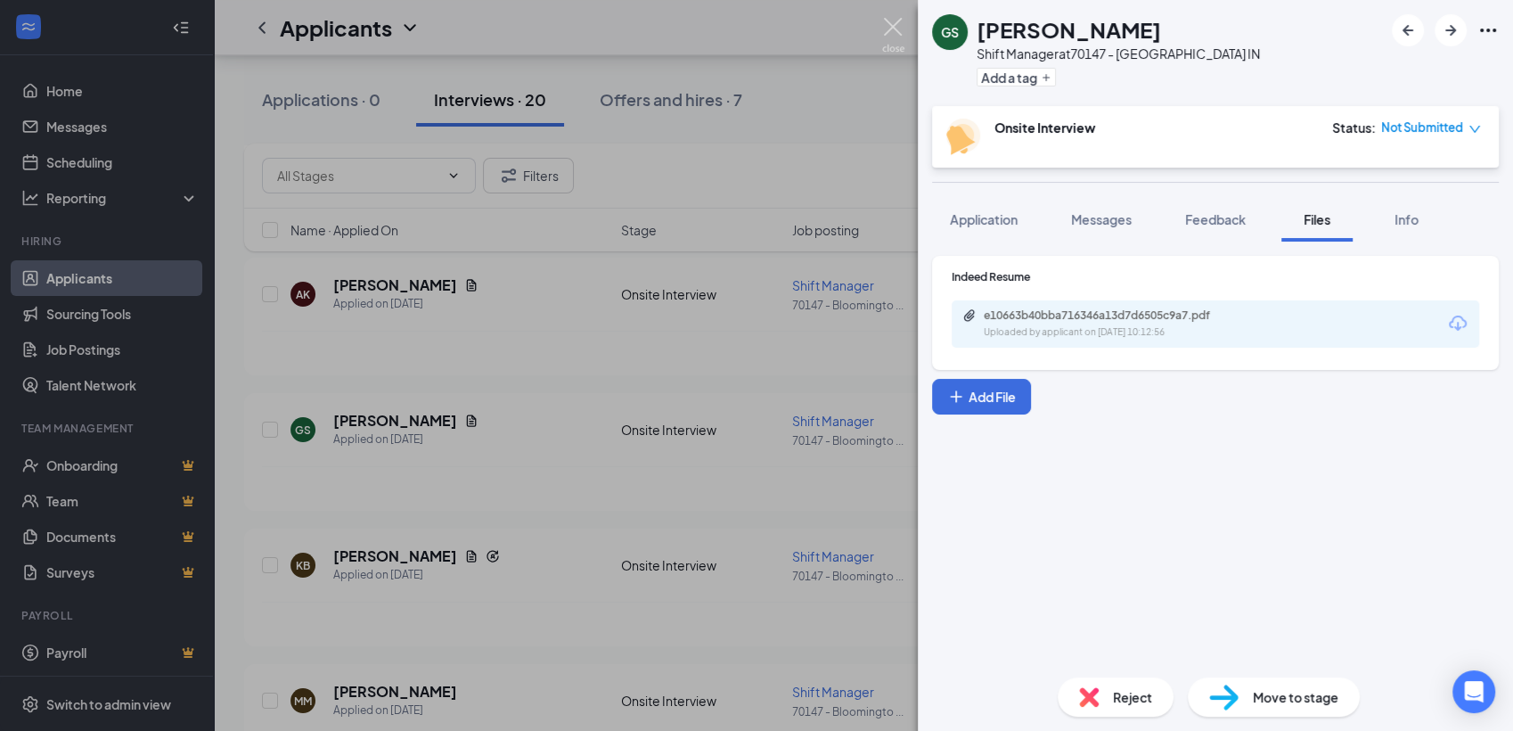
click at [887, 26] on img at bounding box center [893, 35] width 22 height 35
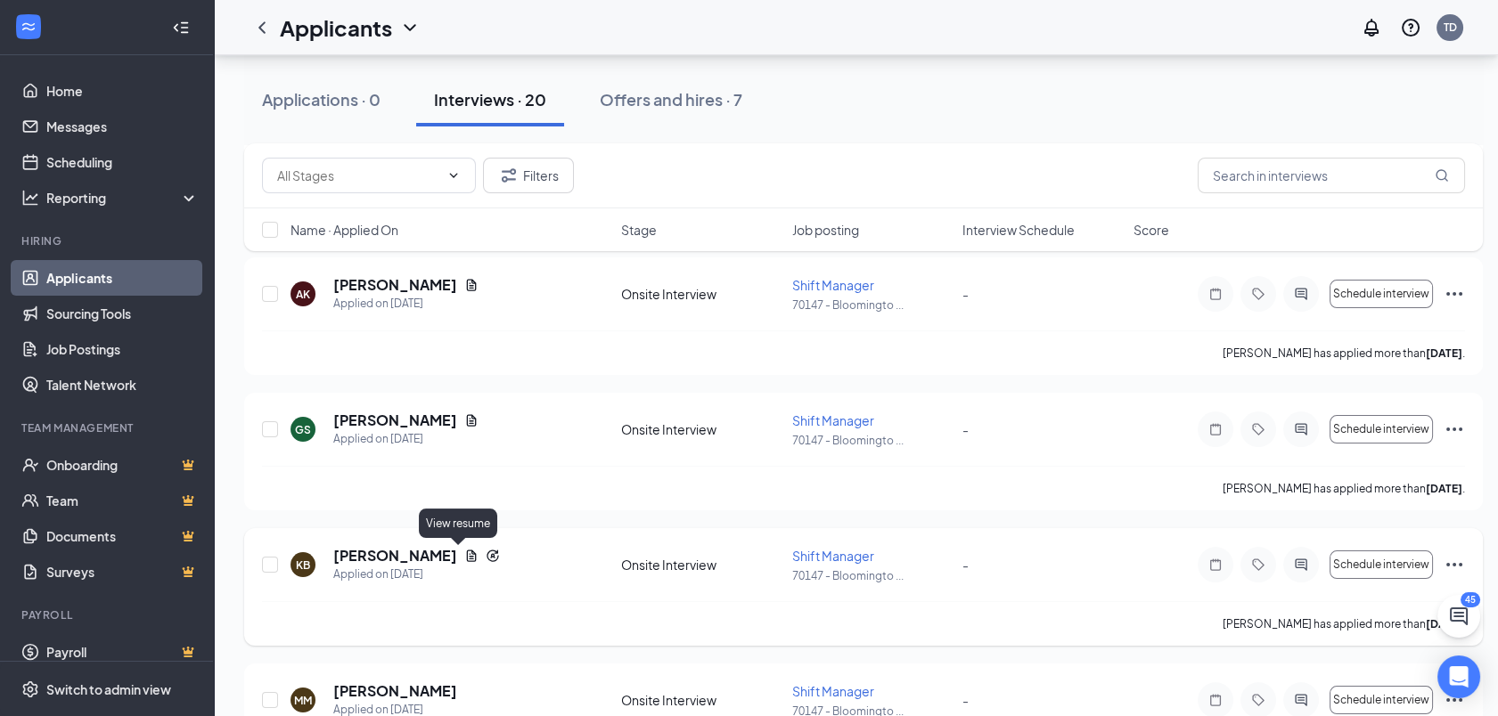
click at [467, 553] on icon "Document" at bounding box center [472, 557] width 10 height 12
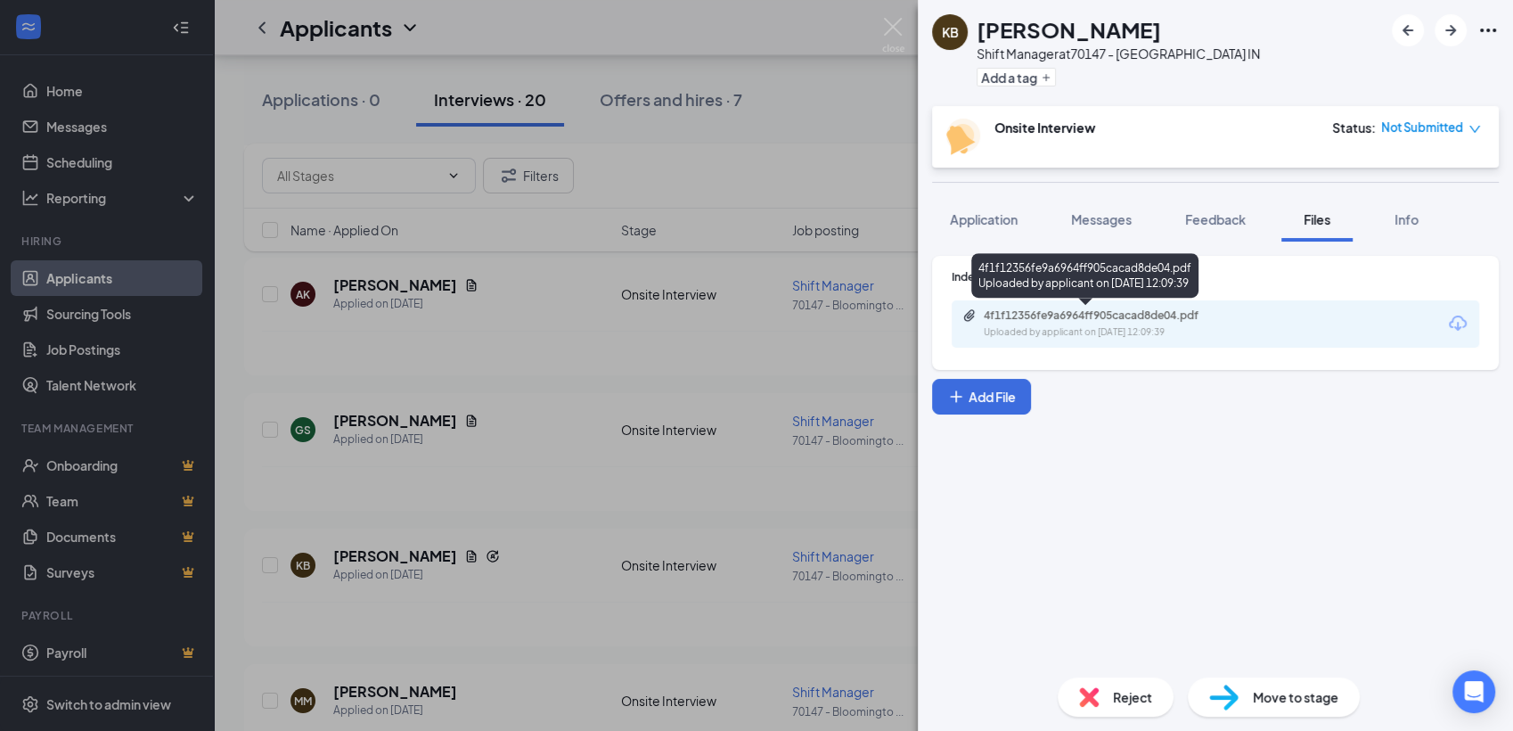
click at [1057, 325] on div "Uploaded by applicant on [DATE] 12:09:39" at bounding box center [1117, 332] width 267 height 14
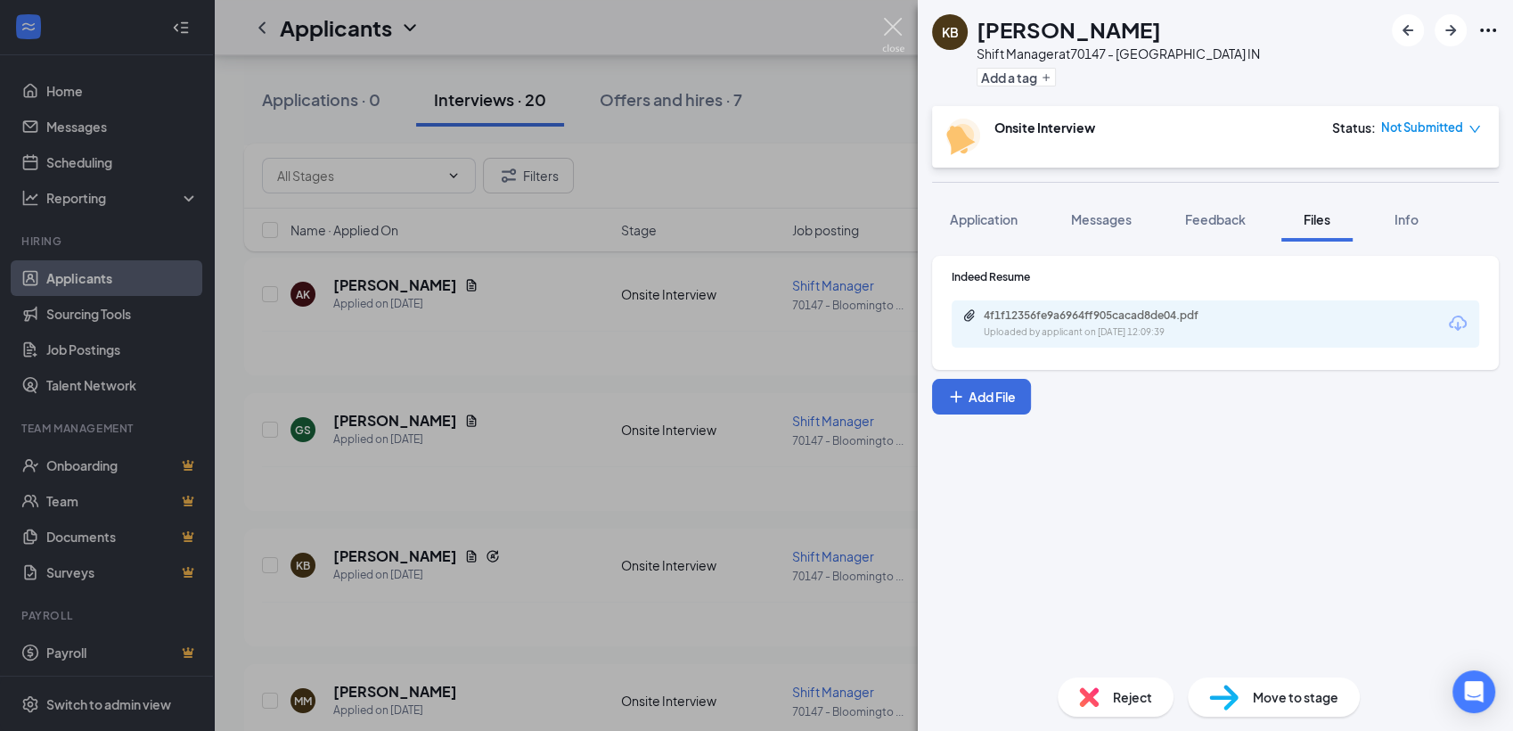
click at [887, 25] on img at bounding box center [893, 35] width 22 height 35
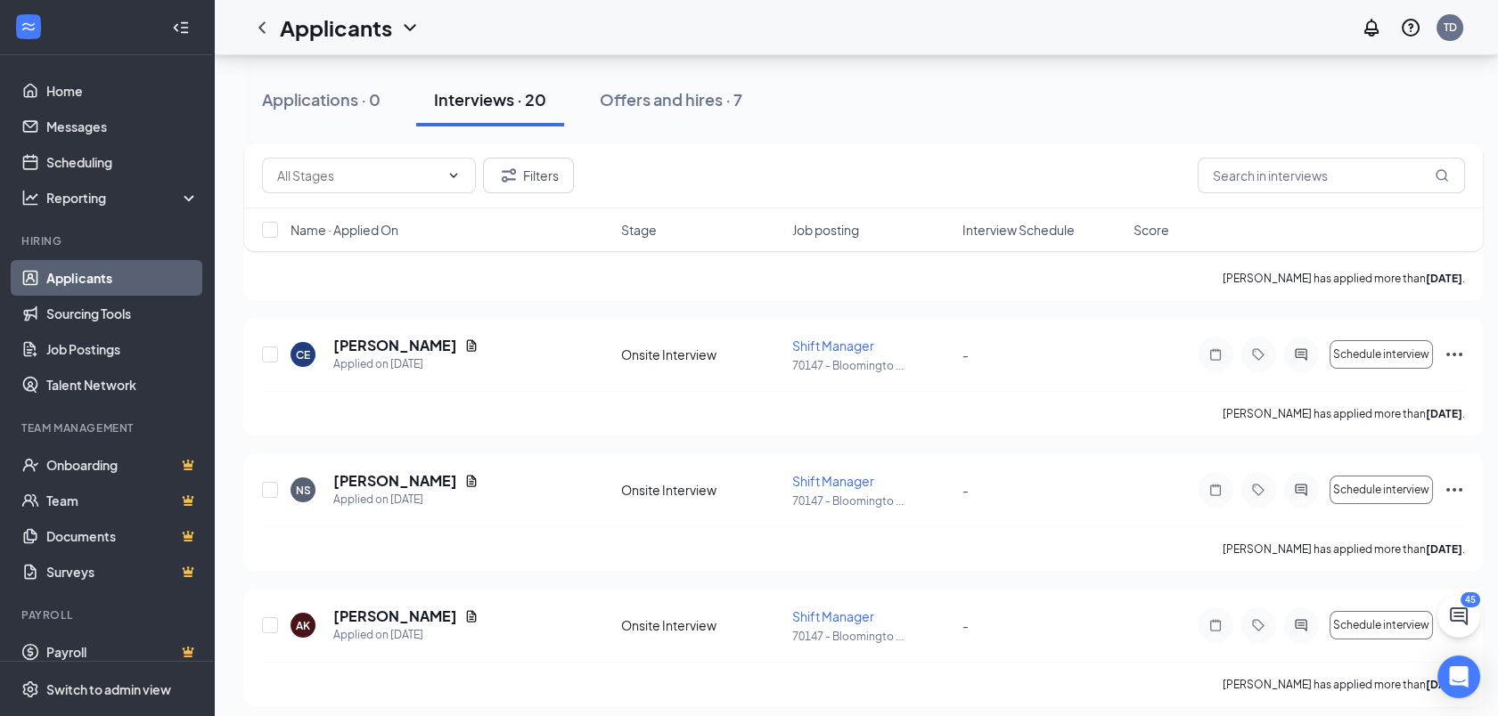
scroll to position [552, 0]
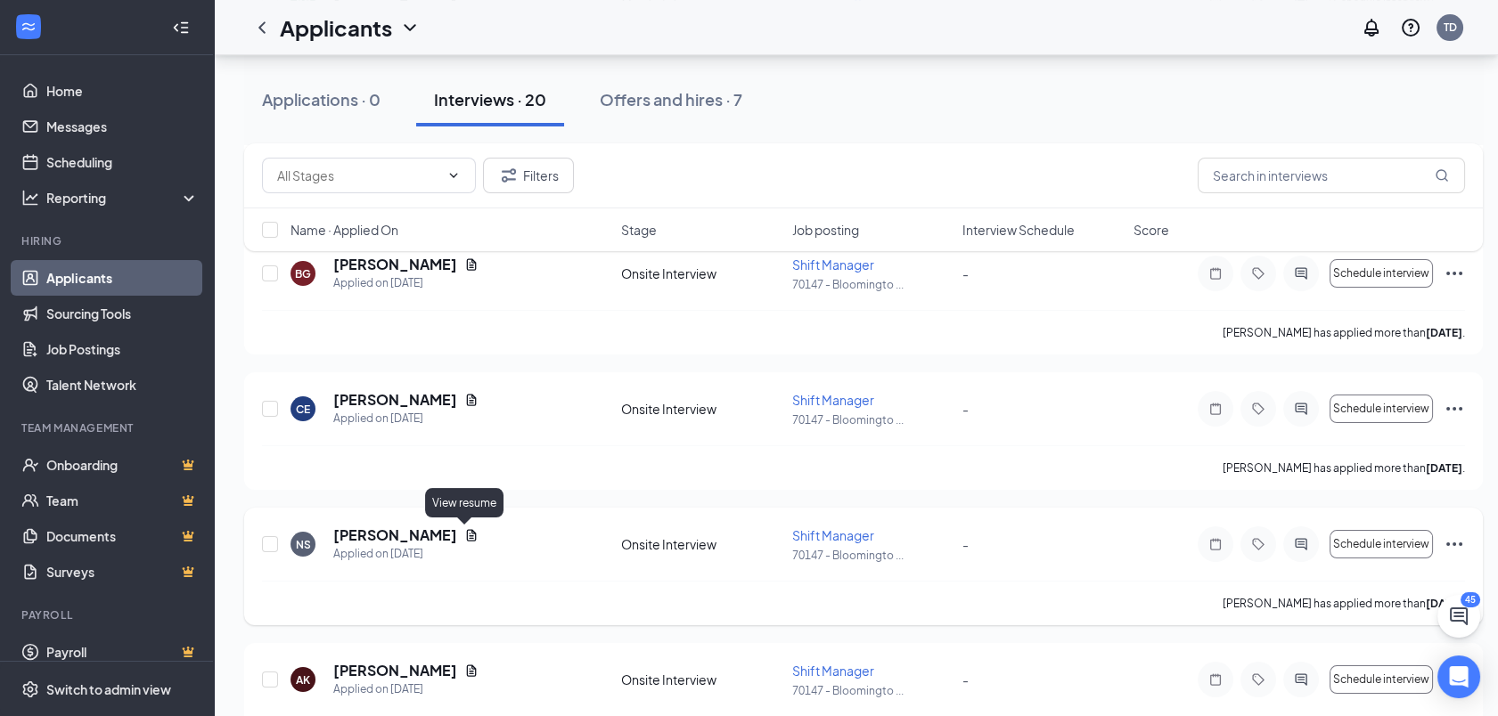
click at [467, 531] on icon "Document" at bounding box center [472, 536] width 10 height 12
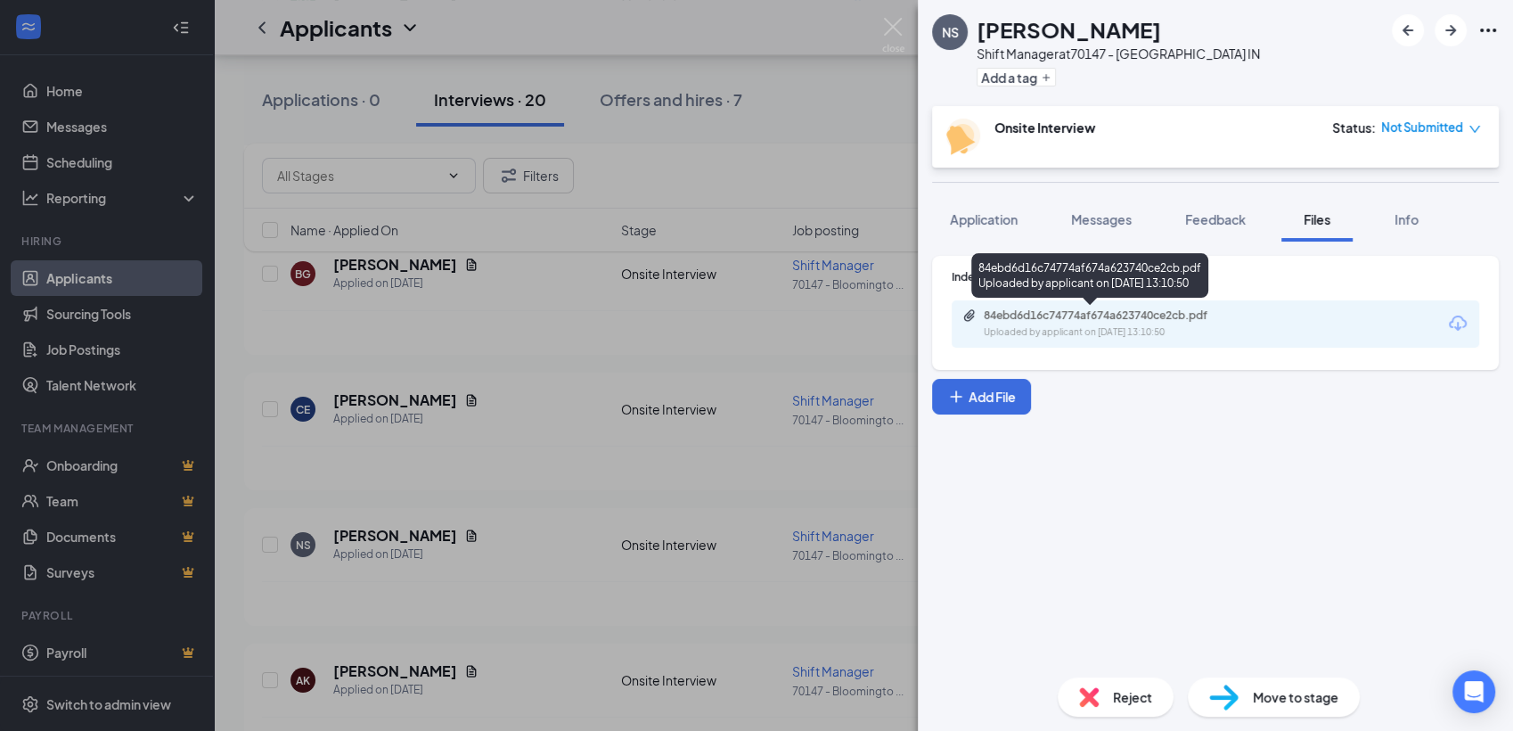
click at [1026, 323] on div "84ebd6d16c74774af674a623740ce2cb.pdf Uploaded by applicant on [DATE] 13:10:50" at bounding box center [1106, 323] width 289 height 31
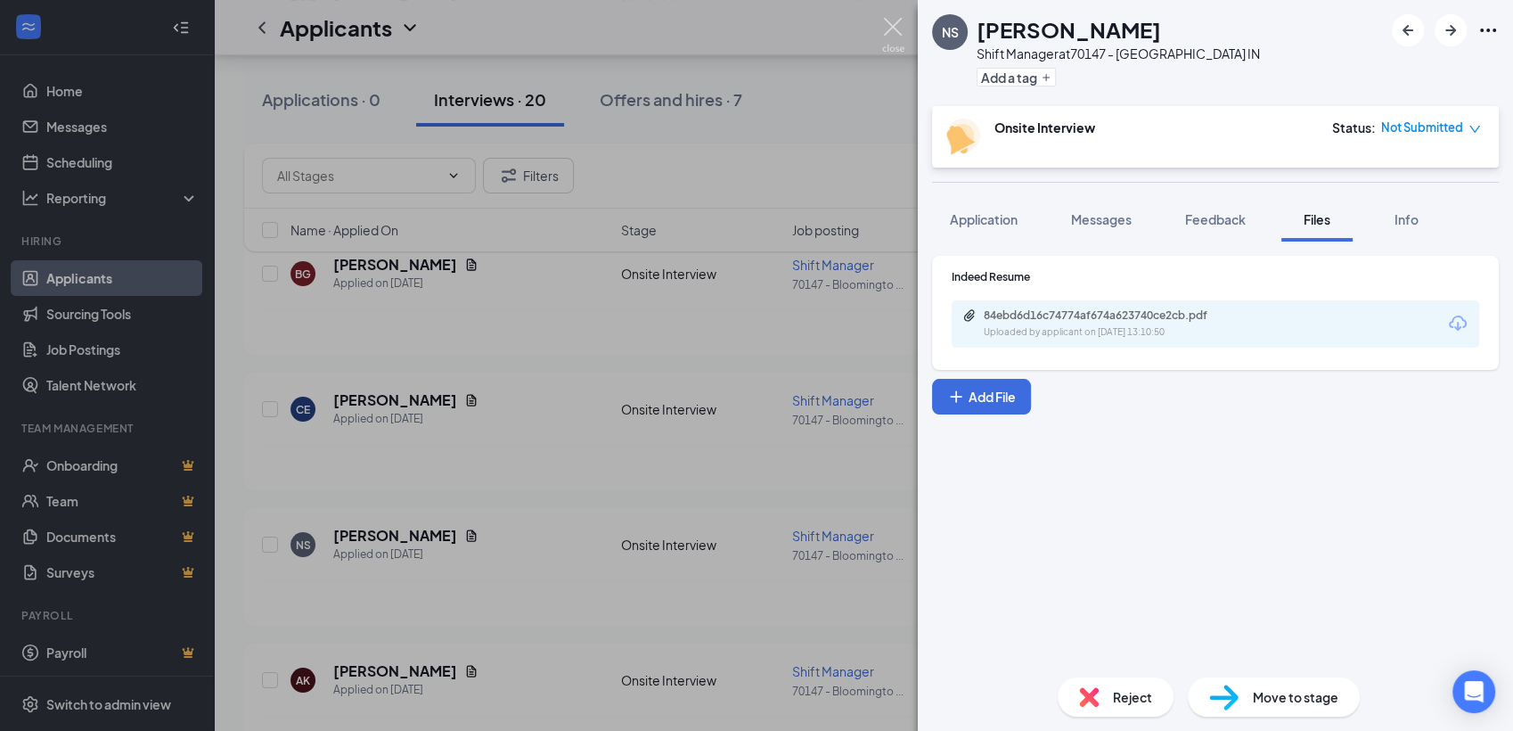
click at [887, 24] on img at bounding box center [893, 35] width 22 height 35
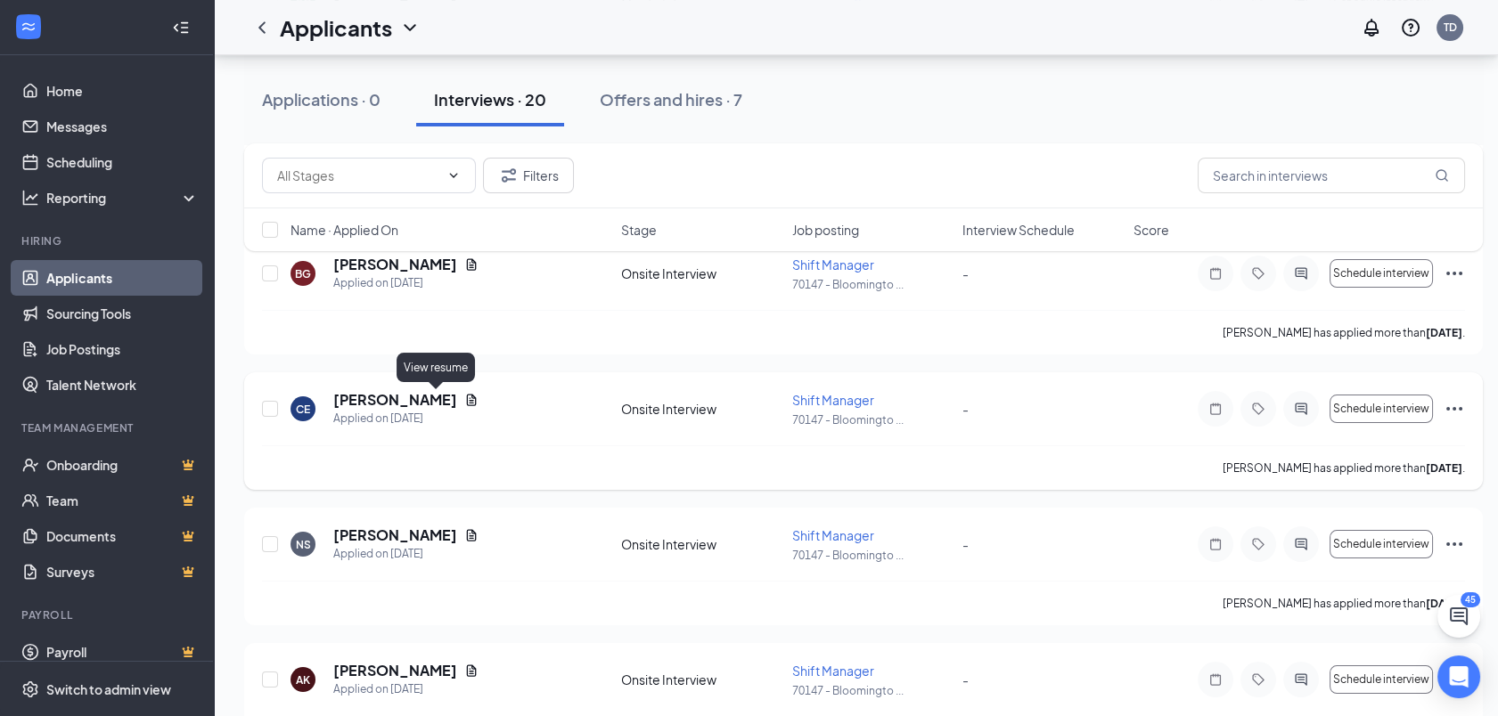
click at [464, 398] on icon "Document" at bounding box center [471, 400] width 14 height 14
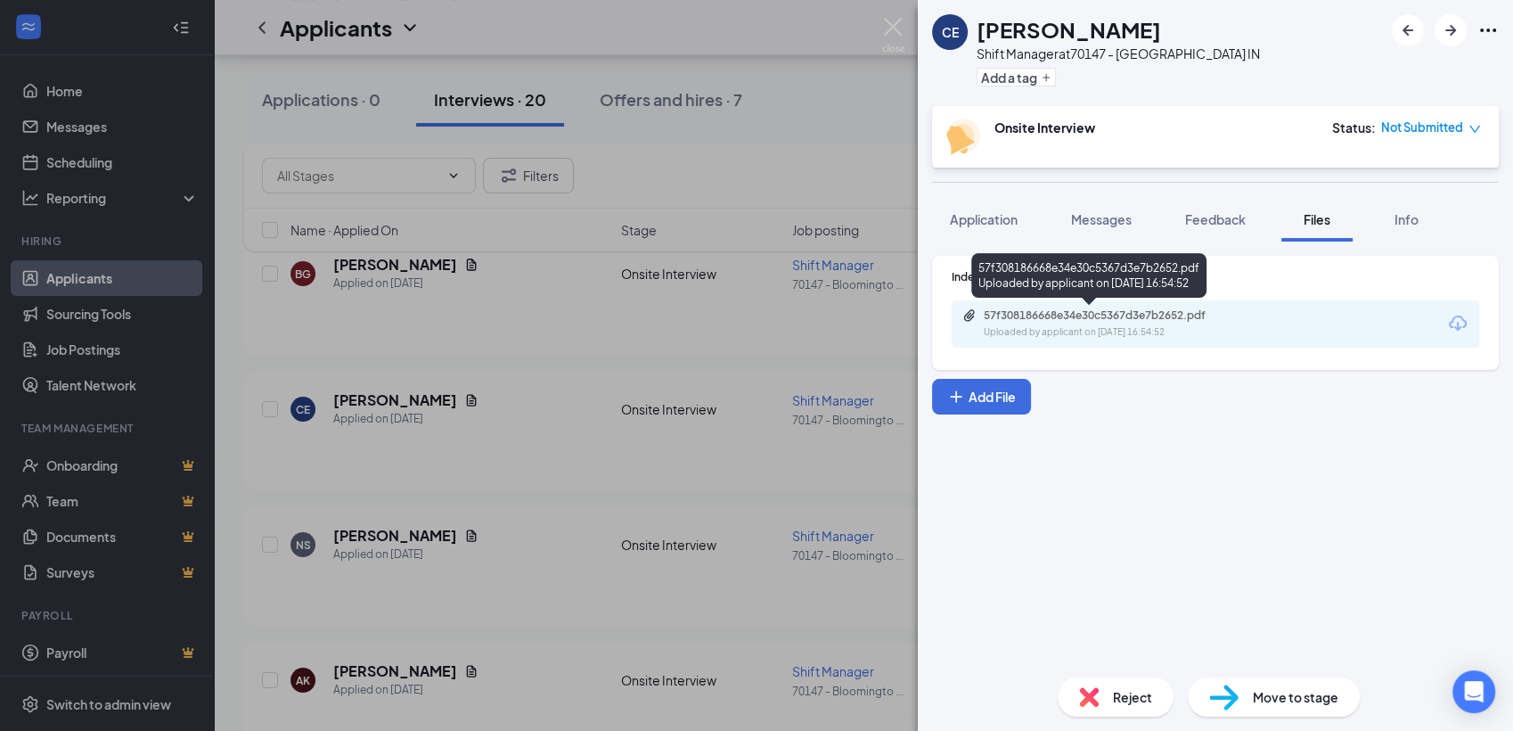
click at [1048, 328] on div "Uploaded by applicant on [DATE] 16:54:52" at bounding box center [1117, 332] width 267 height 14
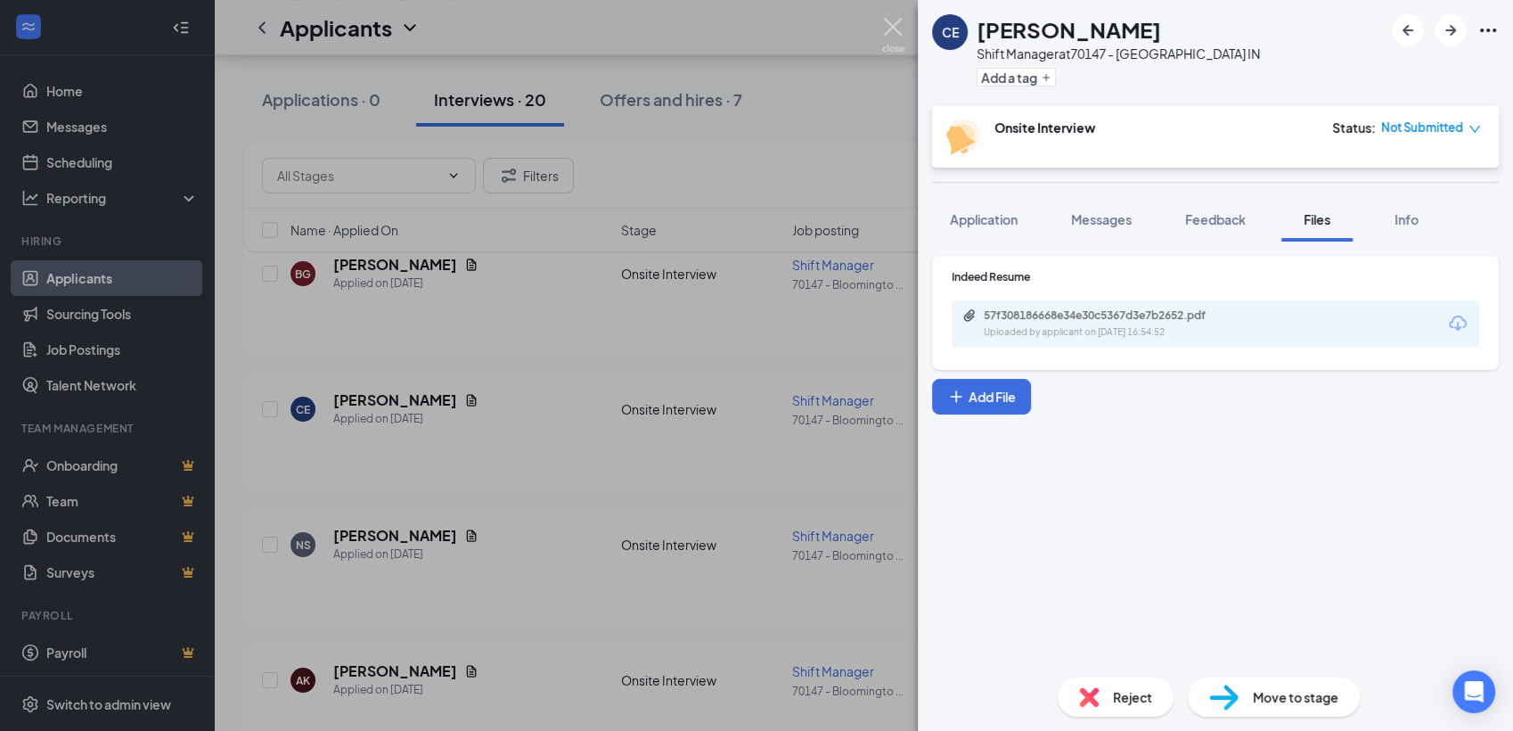
click at [890, 42] on img at bounding box center [893, 35] width 22 height 35
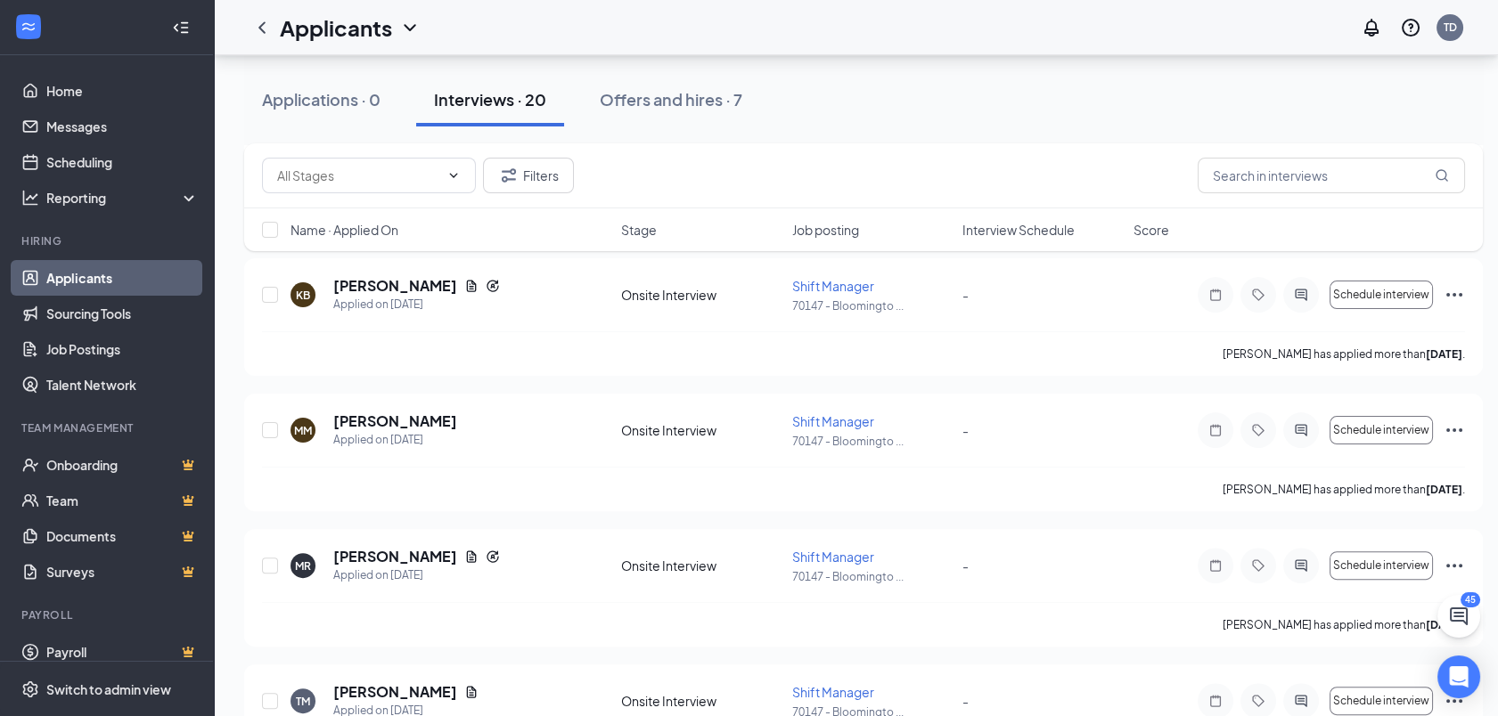
scroll to position [1230, 0]
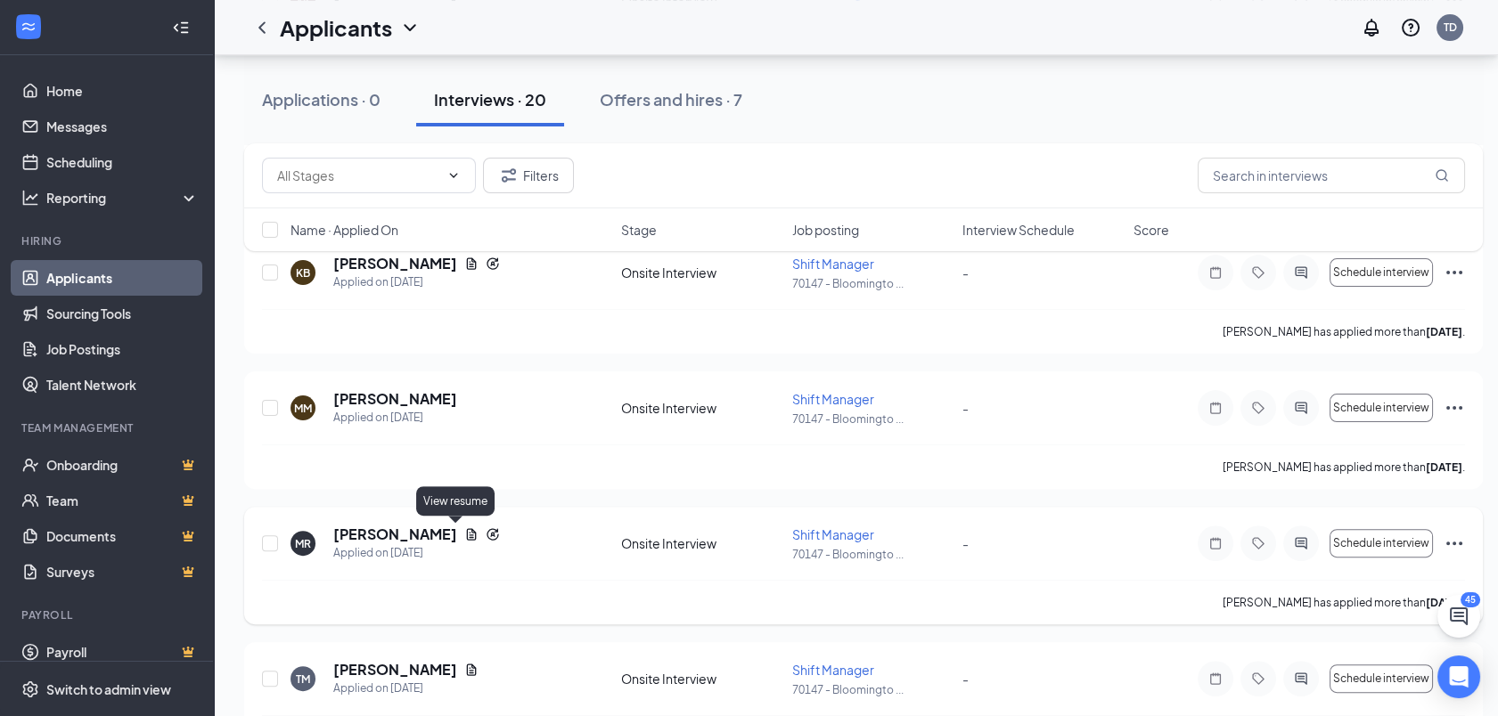
click at [464, 535] on icon "Document" at bounding box center [471, 534] width 14 height 14
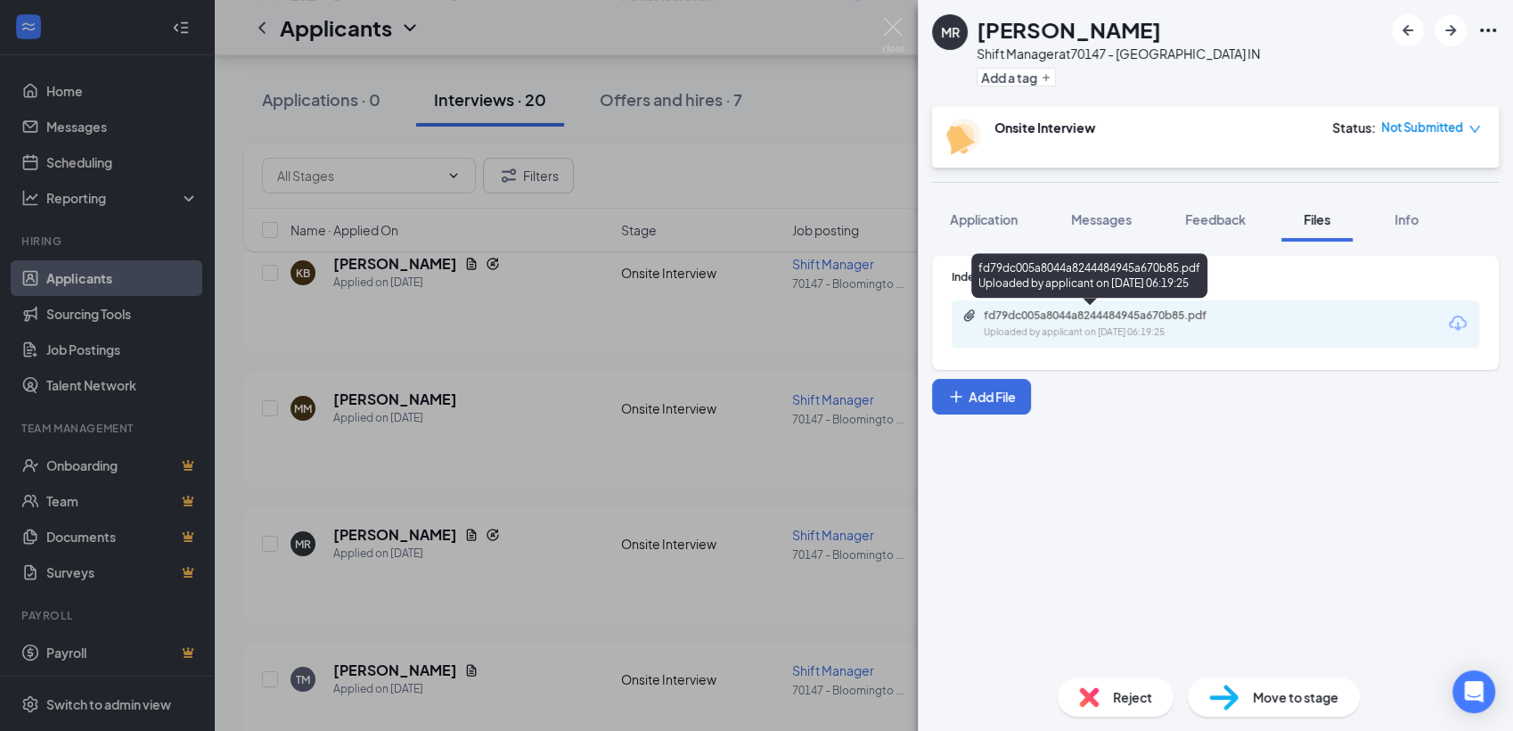
click at [1072, 322] on div "fd79dc005a8044a8244484945a670b85.pdf" at bounding box center [1108, 315] width 249 height 14
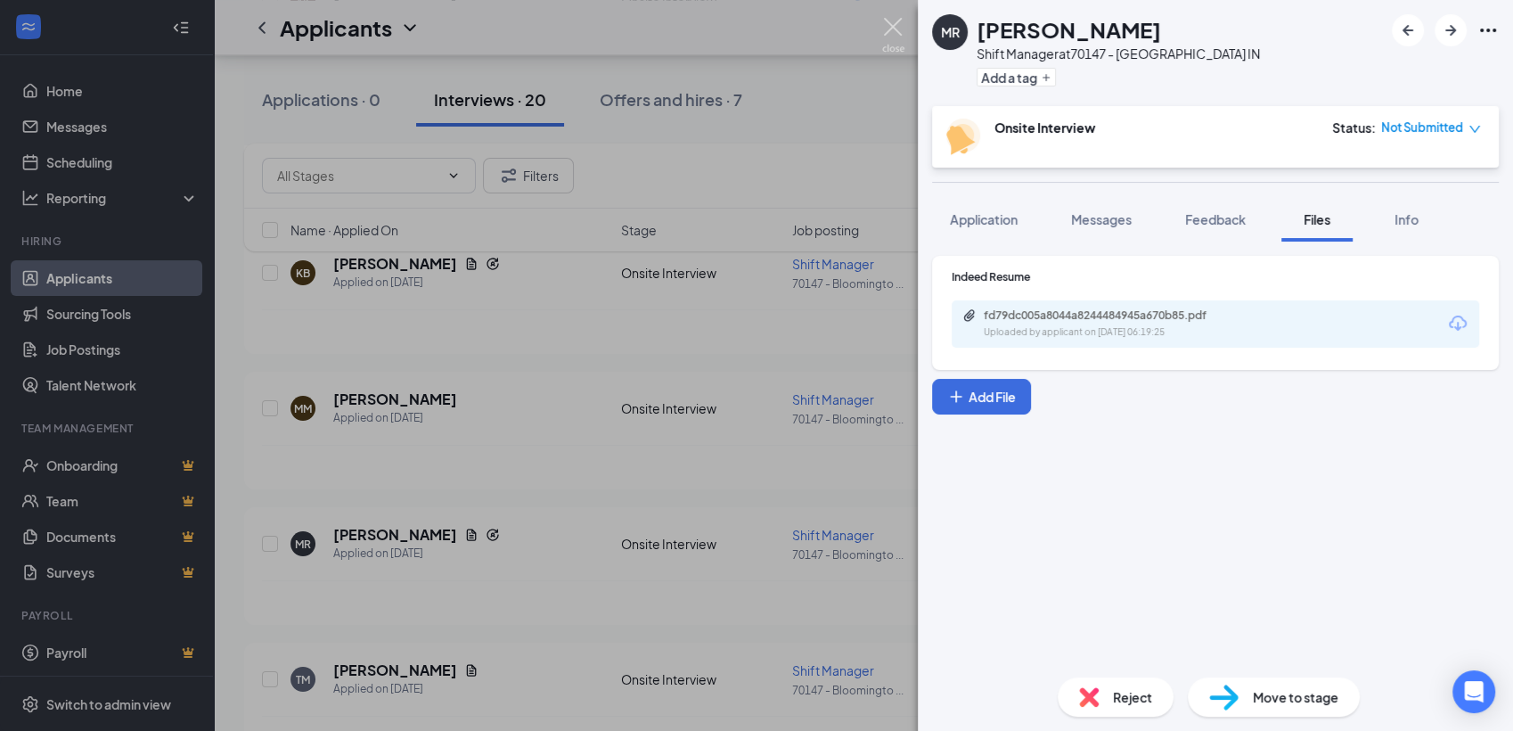
click at [892, 23] on img at bounding box center [893, 35] width 22 height 35
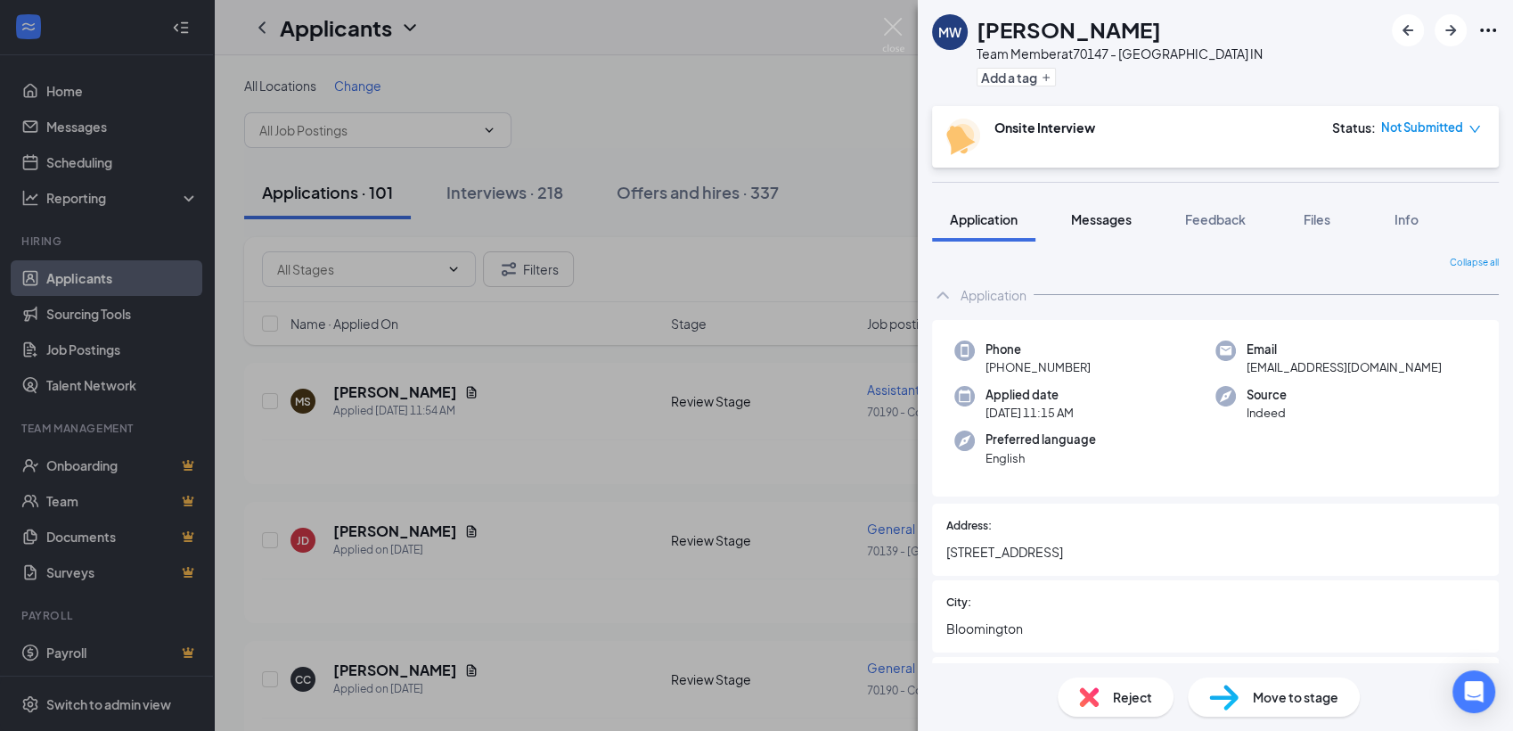
click at [1101, 217] on span "Messages" at bounding box center [1101, 219] width 61 height 16
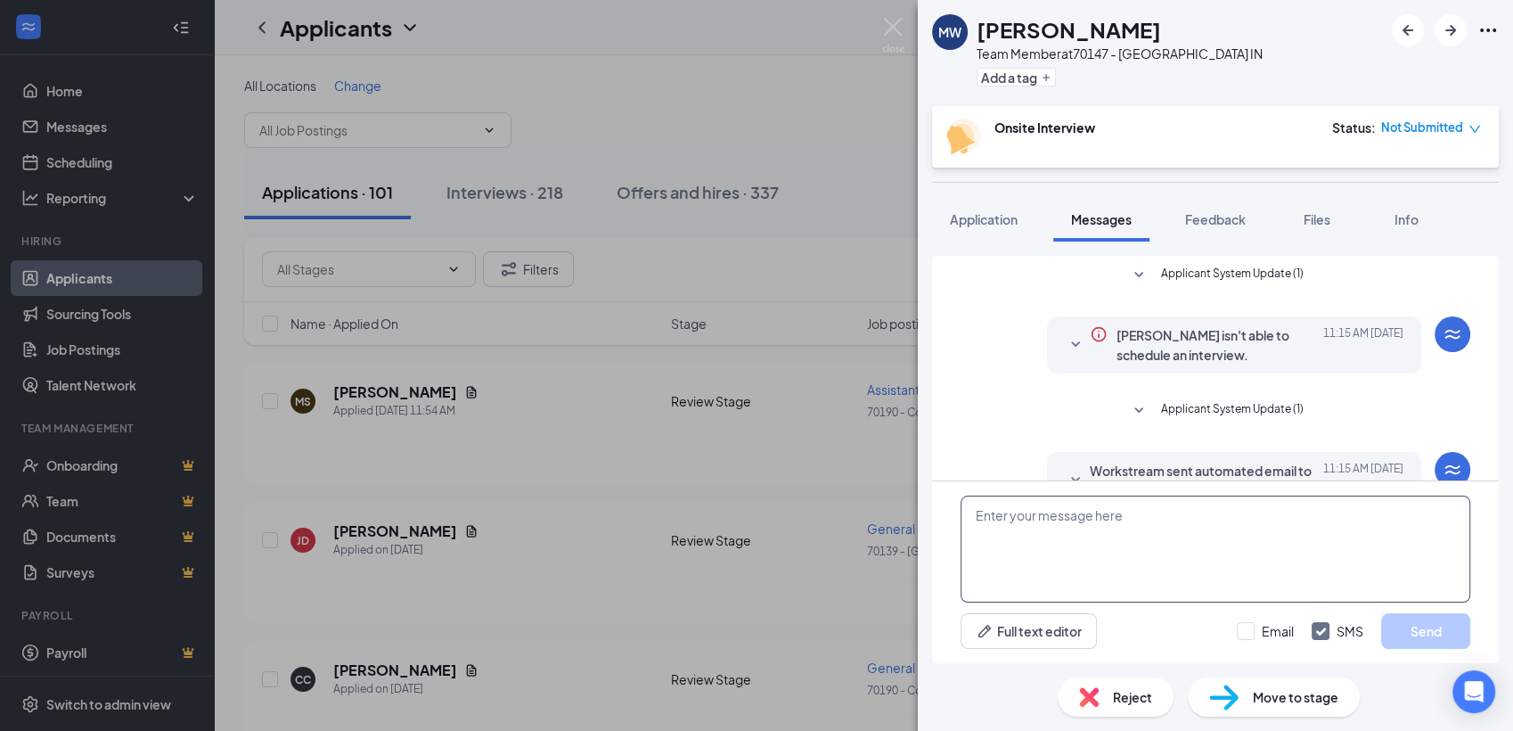
click at [988, 513] on textarea at bounding box center [1215, 548] width 510 height 107
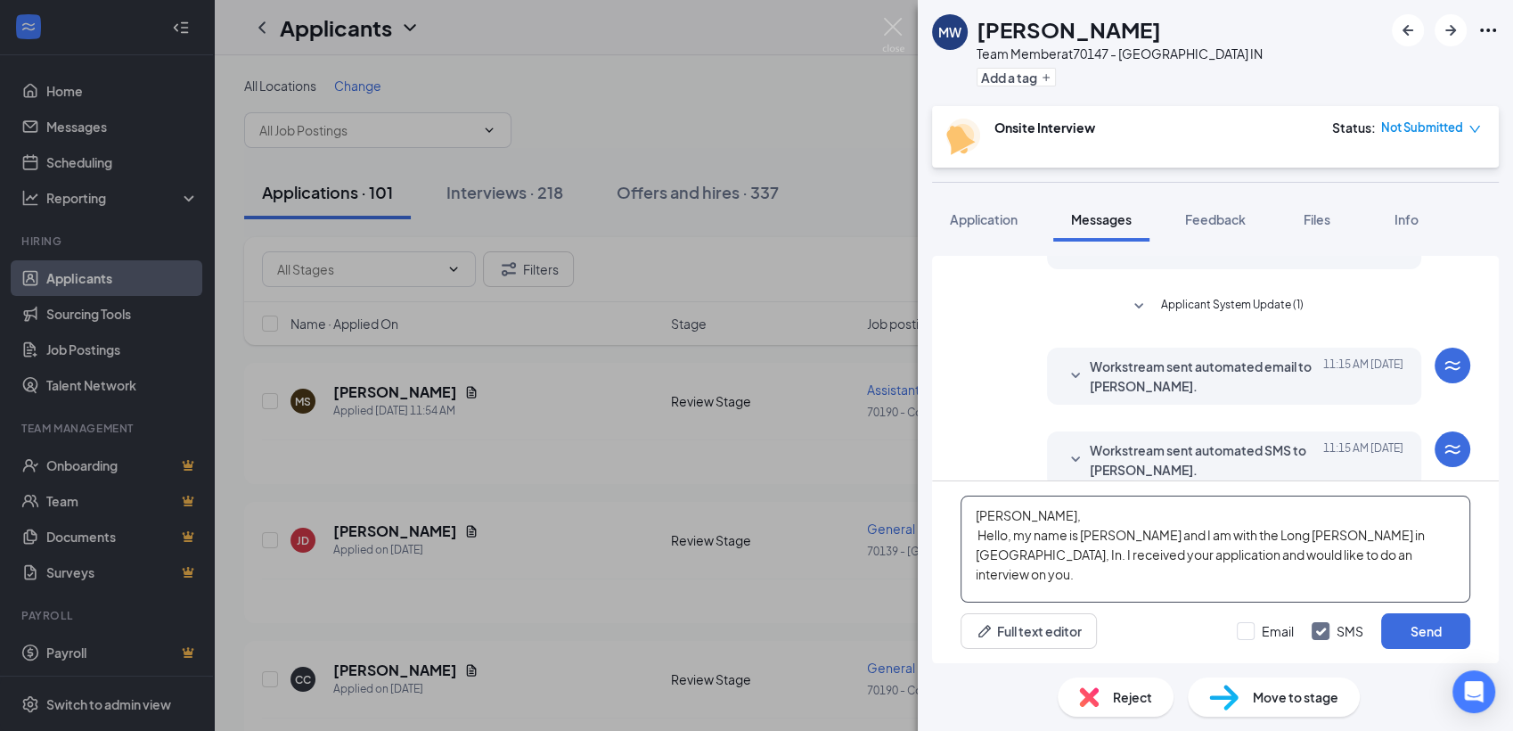
scroll to position [128, 0]
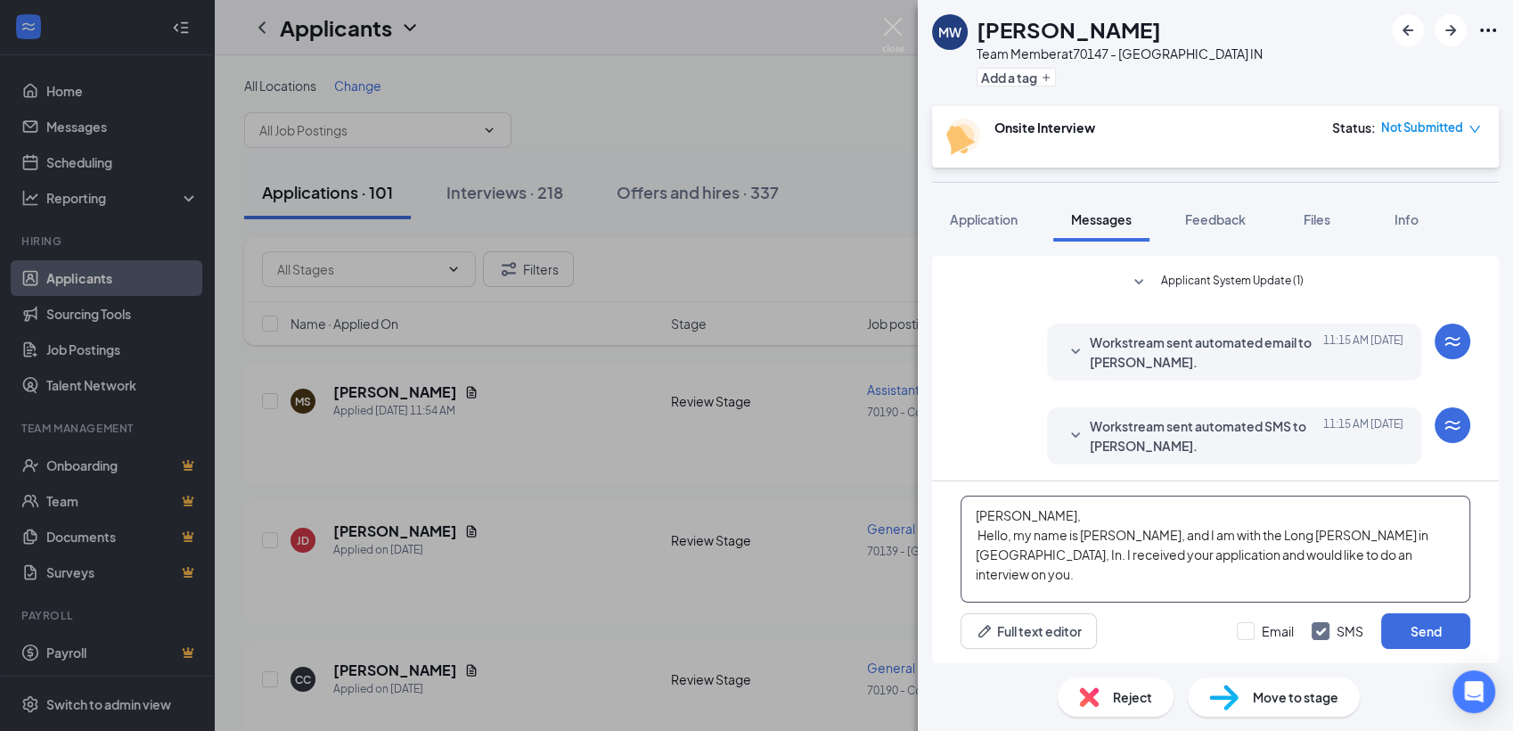
click at [1383, 552] on textarea "Matthew, Hello, my name is Teresa Davis, and I am with the Long John Silvers in…" at bounding box center [1215, 548] width 510 height 107
type textarea "Matthew, Hello, my name is Teresa Davis, and I am with the Long John Silvers in…"
click at [1250, 633] on input "Email" at bounding box center [1265, 631] width 57 height 18
checkbox input "true"
click at [1428, 631] on button "Send" at bounding box center [1425, 631] width 89 height 36
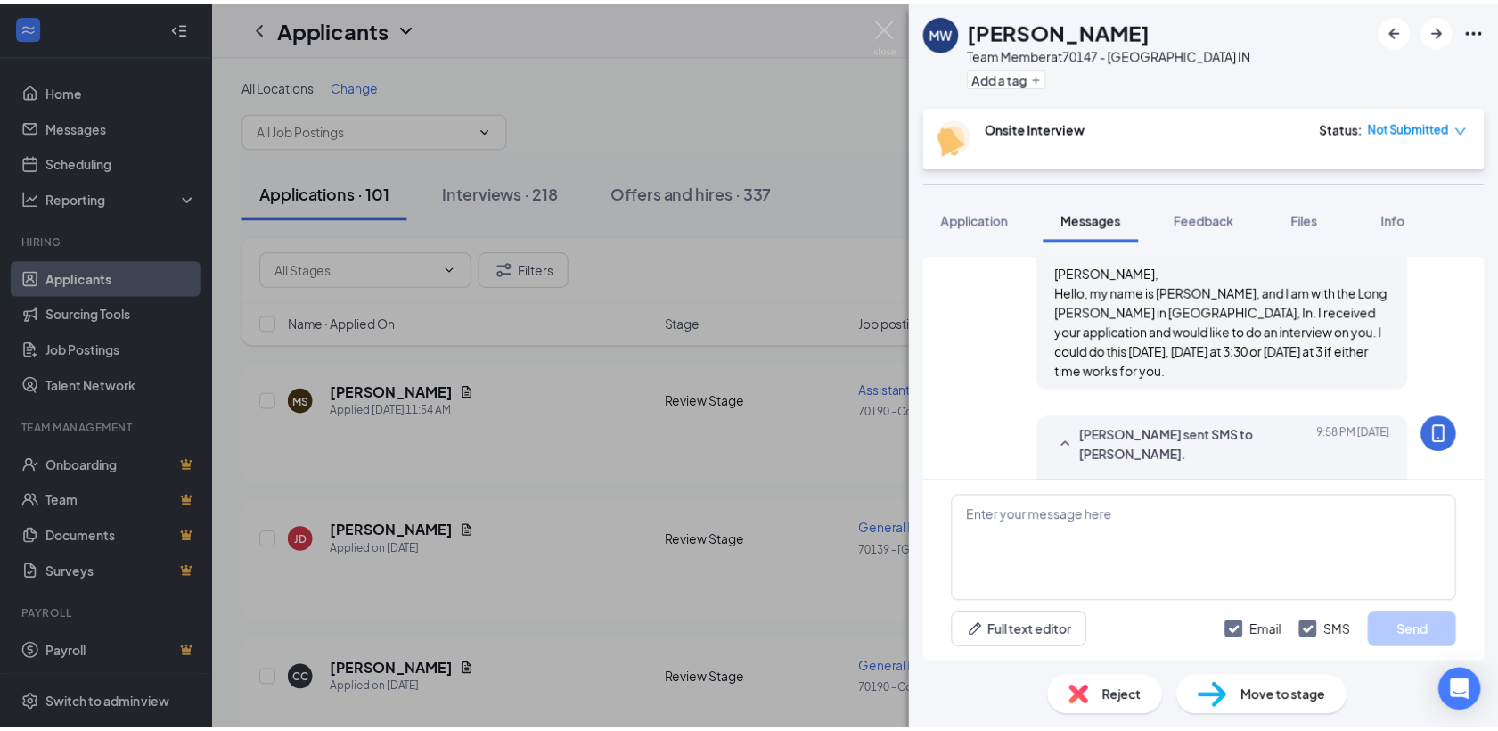
scroll to position [552, 0]
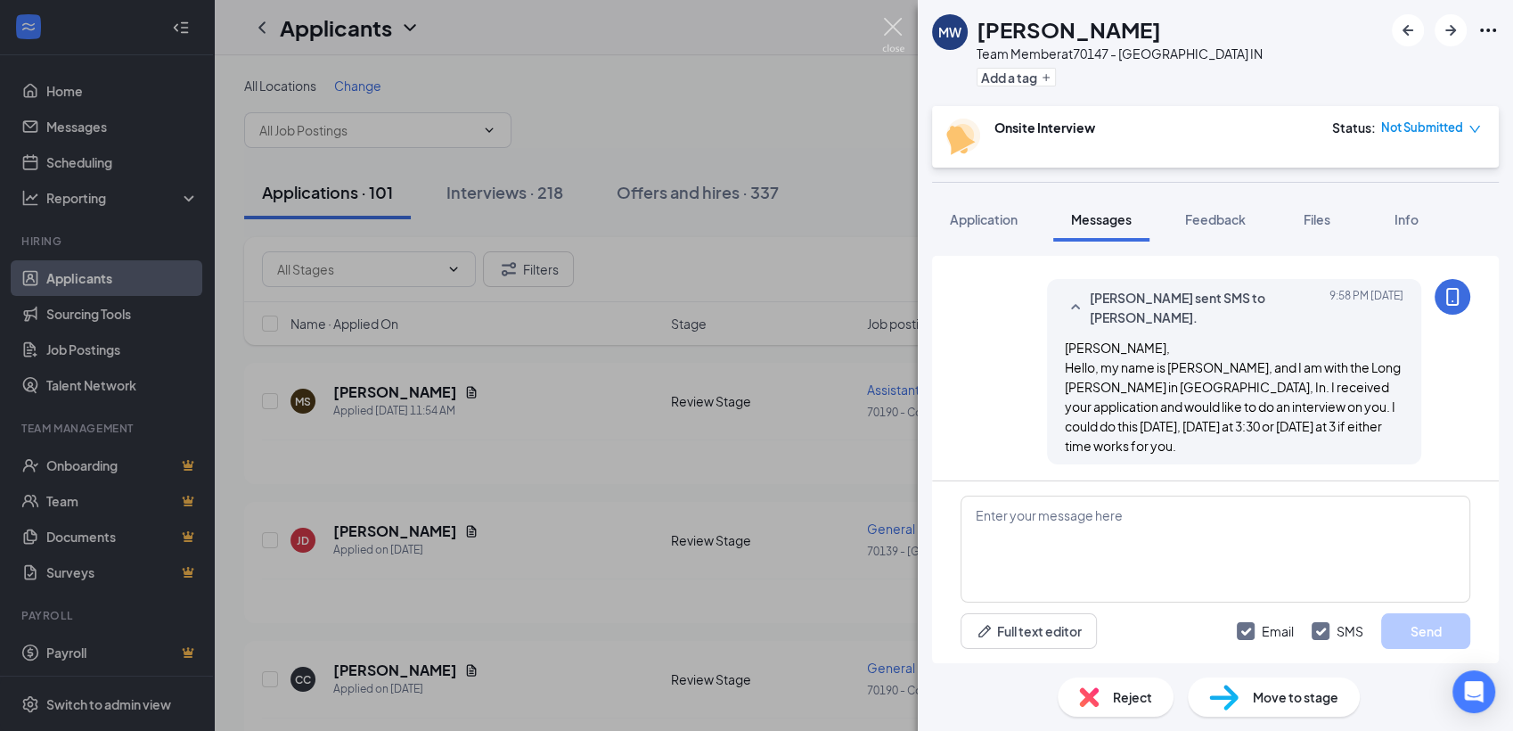
click at [888, 20] on img at bounding box center [893, 35] width 22 height 35
